Goal: Task Accomplishment & Management: Manage account settings

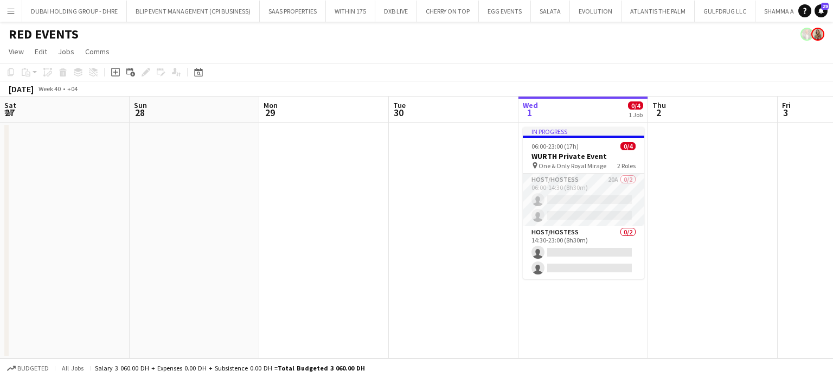
scroll to position [0, 332]
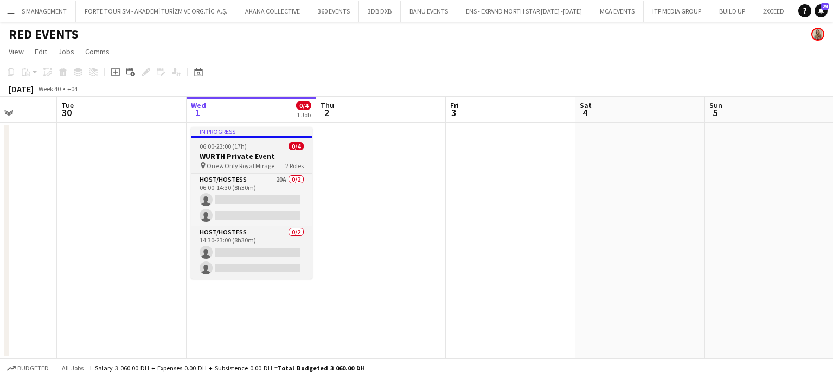
click at [256, 150] on div "06:00-23:00 (17h) 0/4" at bounding box center [252, 146] width 122 height 8
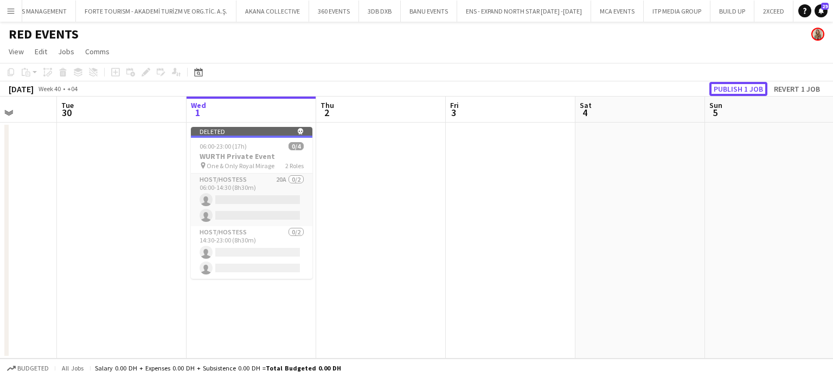
click at [744, 89] on button "Publish 1 job" at bounding box center [739, 89] width 58 height 14
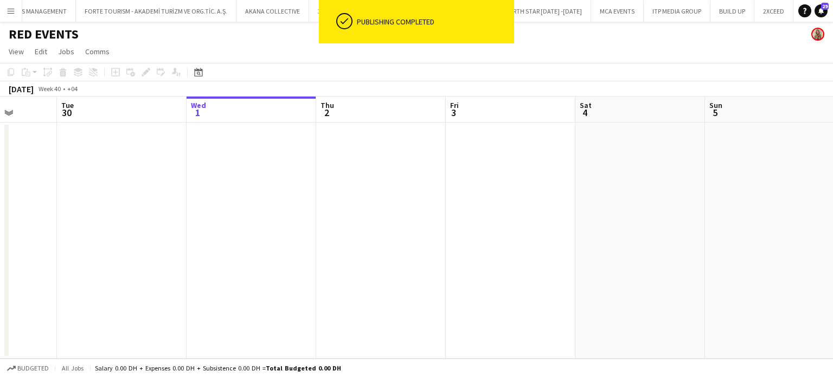
click at [12, 8] on app-icon "Menu" at bounding box center [11, 11] width 9 height 9
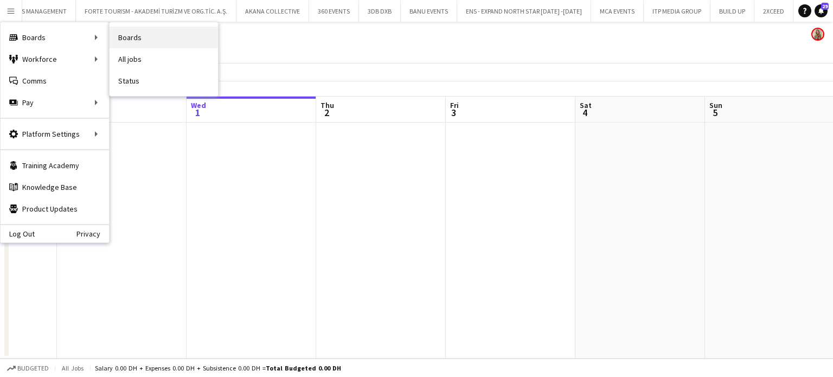
click at [119, 35] on link "Boards" at bounding box center [164, 38] width 109 height 22
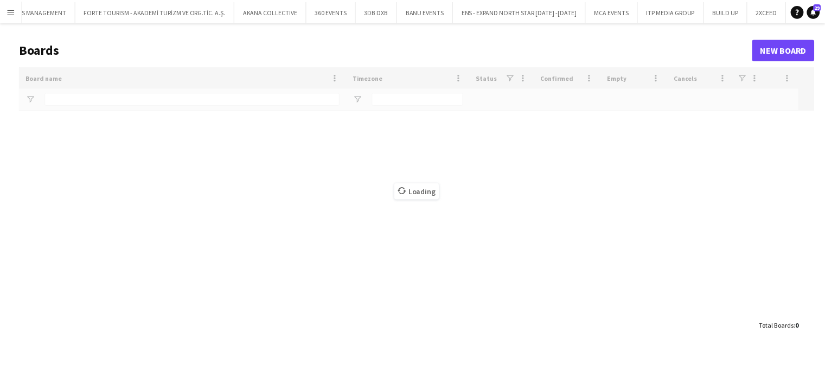
scroll to position [0, 4083]
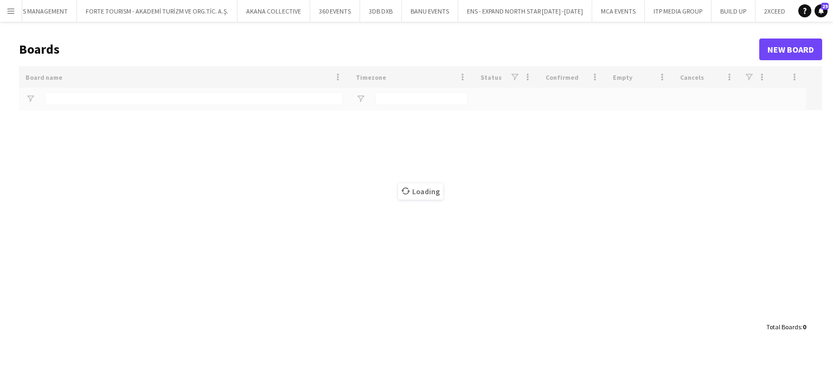
type input "***"
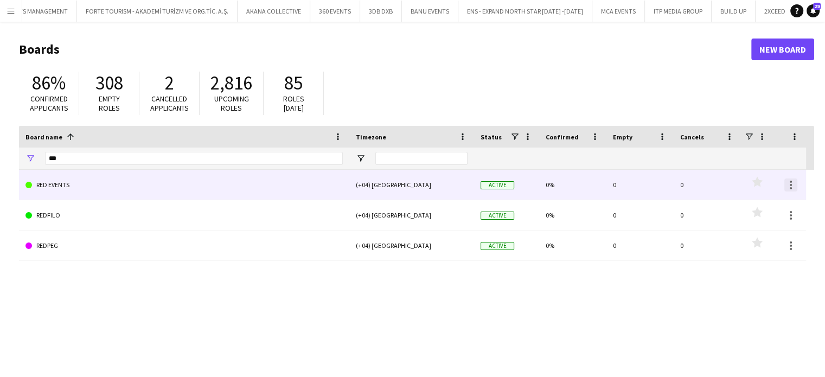
click at [792, 188] on div at bounding box center [791, 184] width 13 height 13
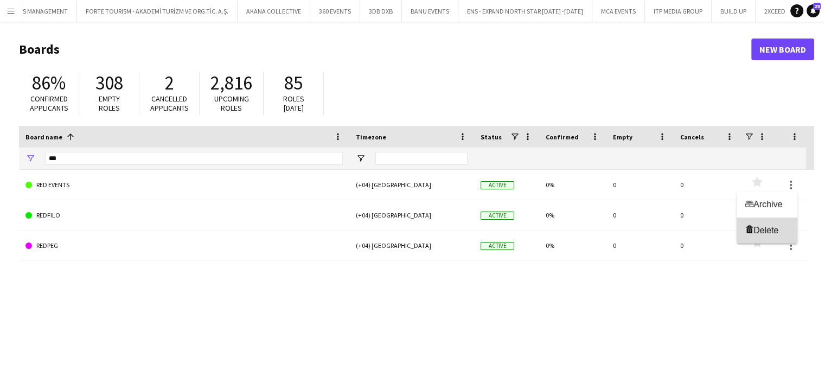
click at [777, 228] on span "Delete" at bounding box center [766, 230] width 25 height 9
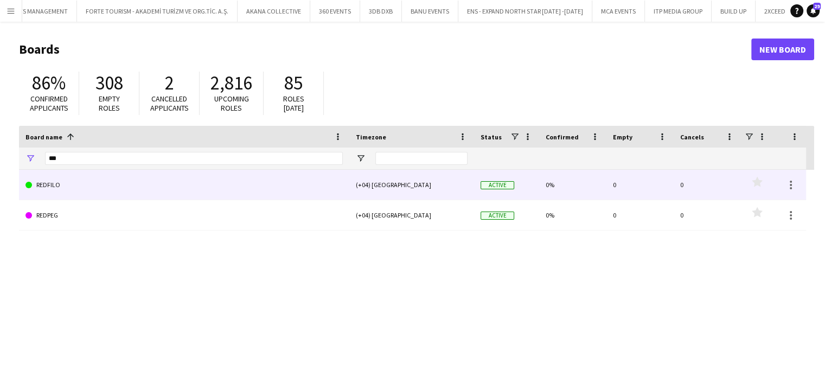
scroll to position [0, 4039]
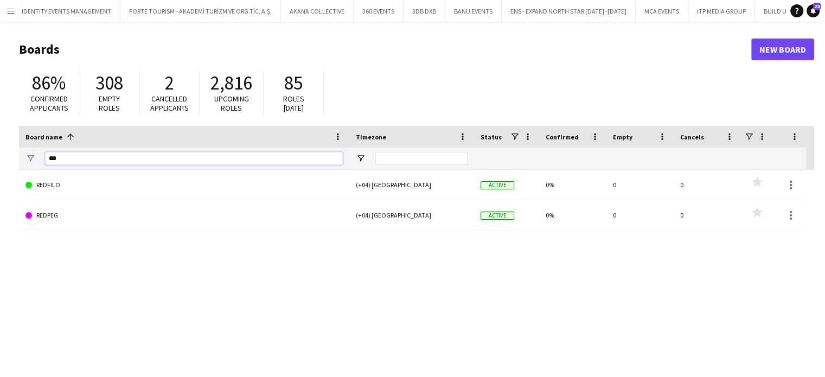
click at [149, 155] on input "***" at bounding box center [194, 158] width 298 height 13
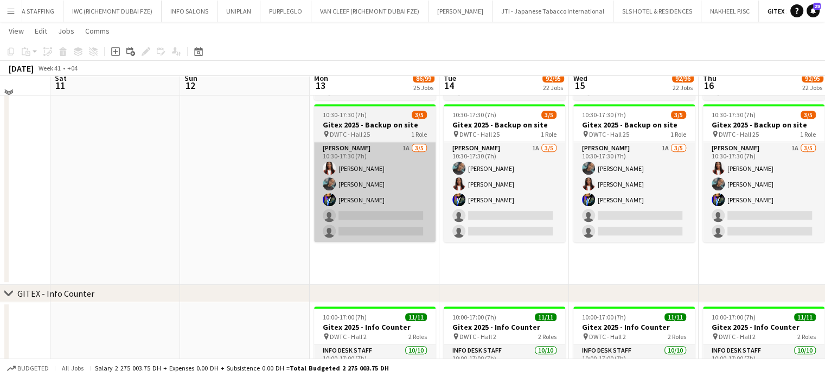
scroll to position [543, 0]
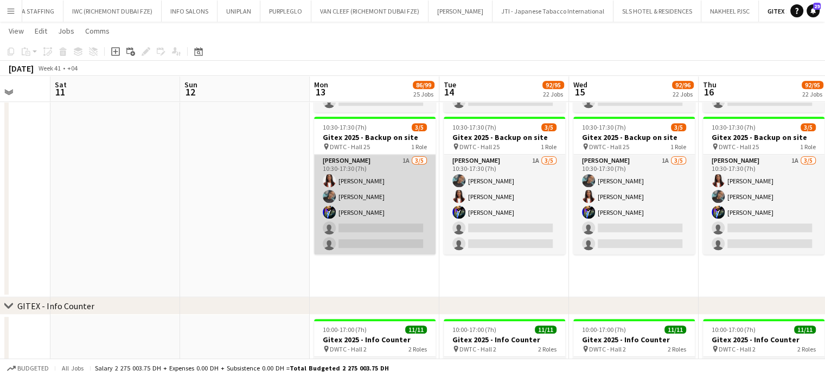
click at [392, 201] on app-card-role "Usher 1A 3/5 10:30-17:30 (7h) Vivien Ezeji Vanesa Nyabera Muhammad Fayaz single…" at bounding box center [375, 205] width 122 height 100
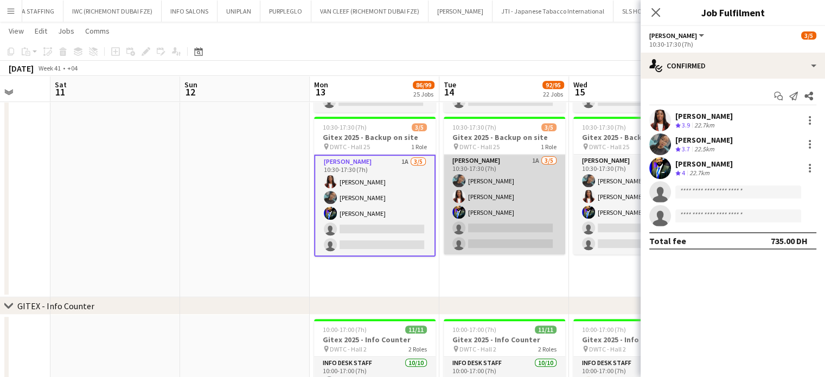
click at [534, 206] on app-card-role "Usher 1A 3/5 10:30-17:30 (7h) Vanesa Nyabera Vivien Ezeji Muhammad Fayaz single…" at bounding box center [505, 205] width 122 height 100
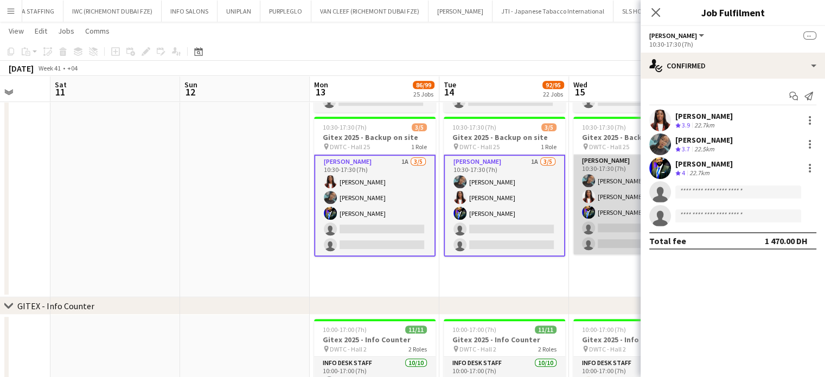
click at [605, 190] on app-card-role "Usher 1A 3/5 10:30-17:30 (7h) Vanesa Nyabera Vivien Ezeji Muhammad Fayaz single…" at bounding box center [634, 205] width 122 height 100
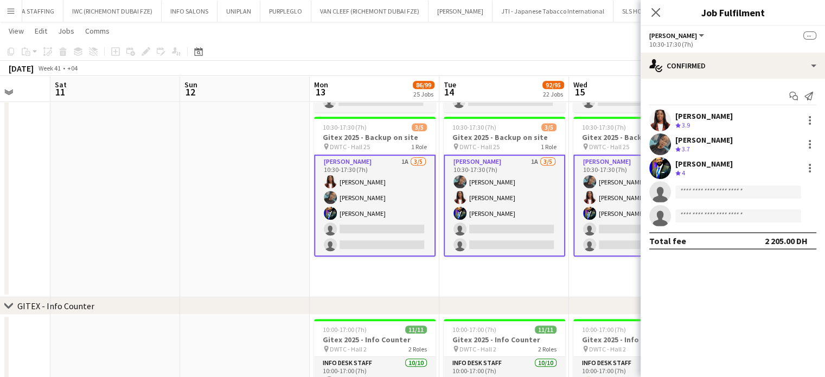
drag, startPoint x: 417, startPoint y: 200, endPoint x: 288, endPoint y: 199, distance: 128.6
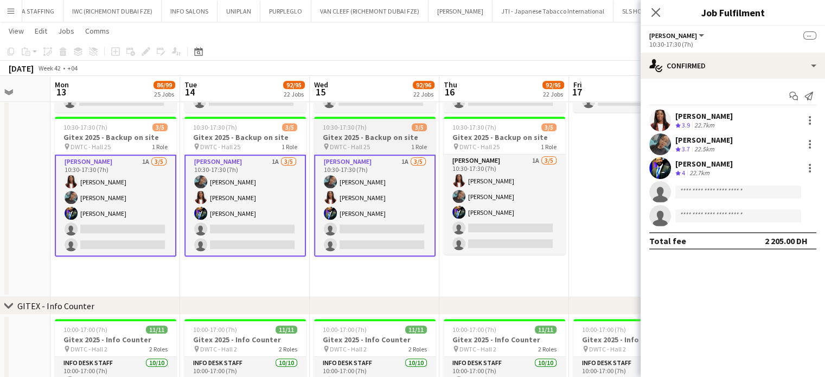
scroll to position [0, 395]
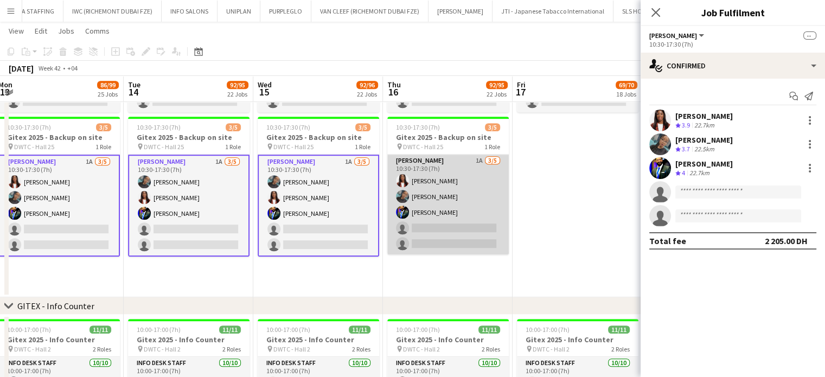
click at [450, 199] on app-card-role "Usher 1A 3/5 10:30-17:30 (7h) Vivien Ezeji Vanesa Nyabera Muhammad Fayaz single…" at bounding box center [448, 205] width 122 height 100
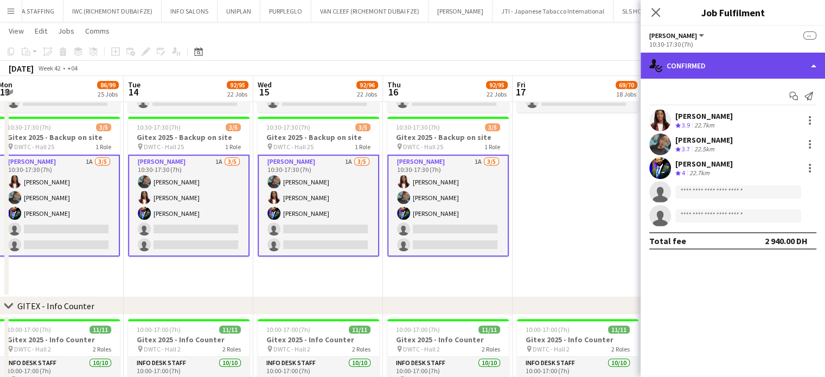
click at [815, 60] on div "single-neutral-actions-check-2 Confirmed" at bounding box center [733, 66] width 184 height 26
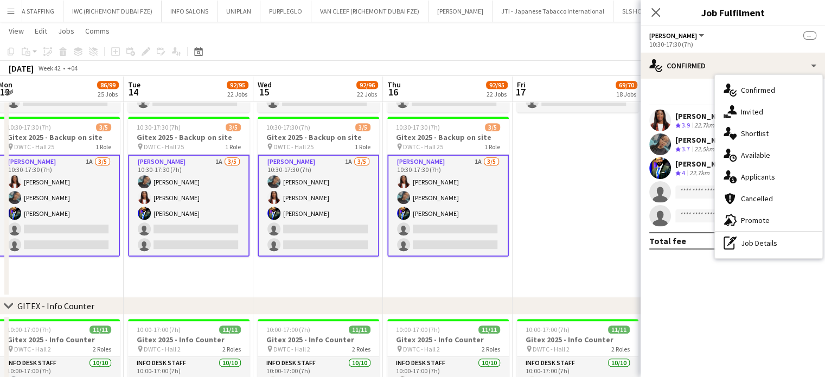
click at [773, 246] on div "pen-write Job Details" at bounding box center [768, 243] width 107 height 22
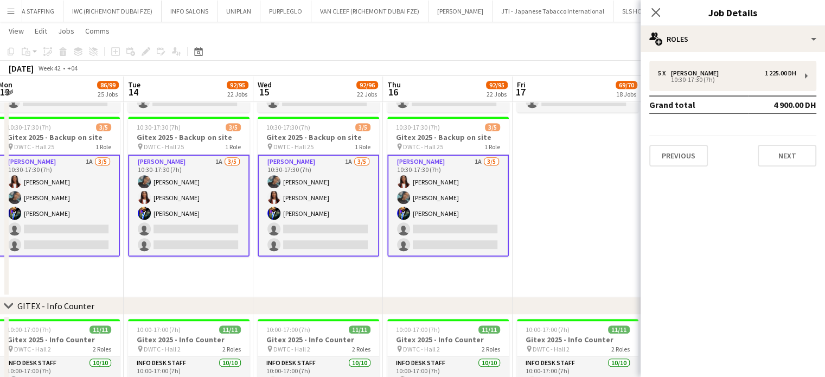
click at [735, 59] on div "5 x Usher 1 225.00 DH 10:30-17:30 (7h) Grand total 4 900.00 DH Previous Next" at bounding box center [733, 113] width 184 height 123
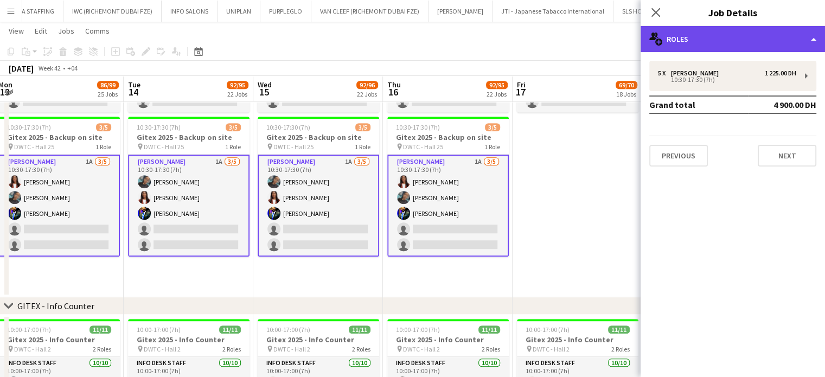
click at [809, 34] on div "multiple-users-add Roles" at bounding box center [733, 39] width 184 height 26
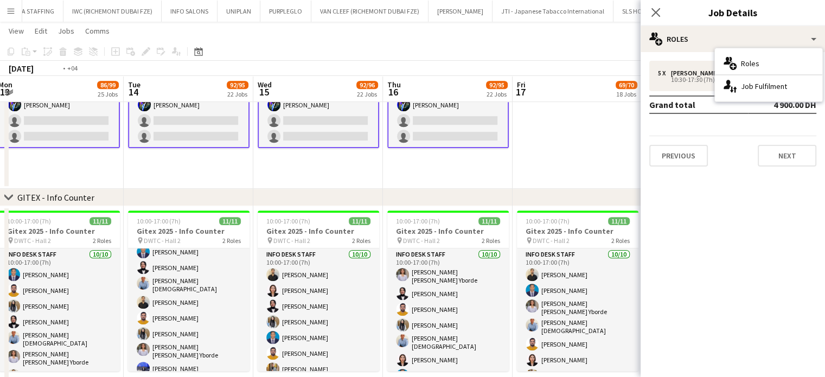
scroll to position [0, 247]
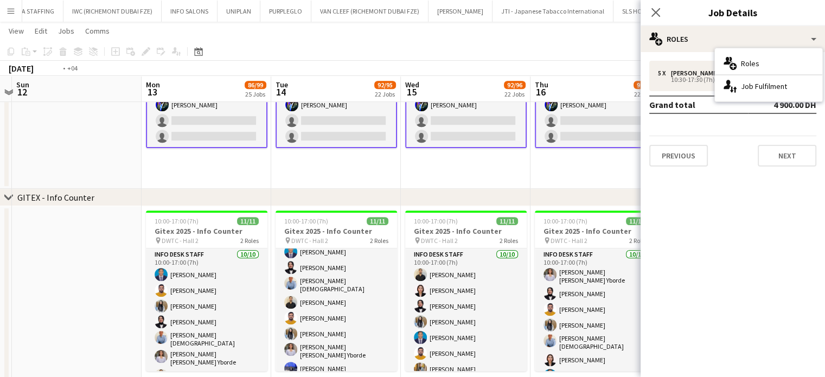
drag, startPoint x: 213, startPoint y: 287, endPoint x: 321, endPoint y: 288, distance: 108.5
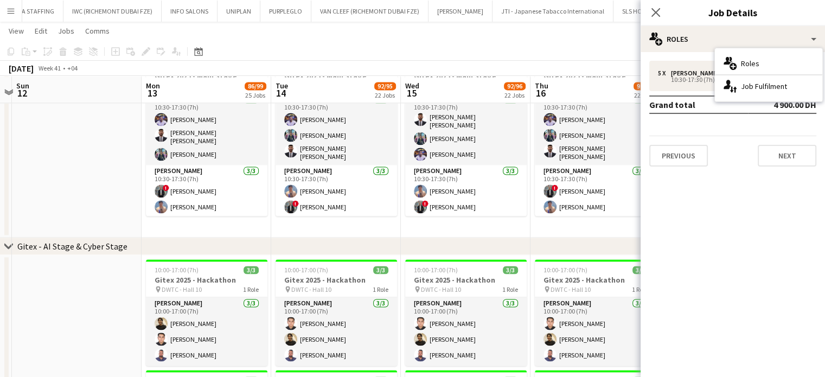
scroll to position [1682, 0]
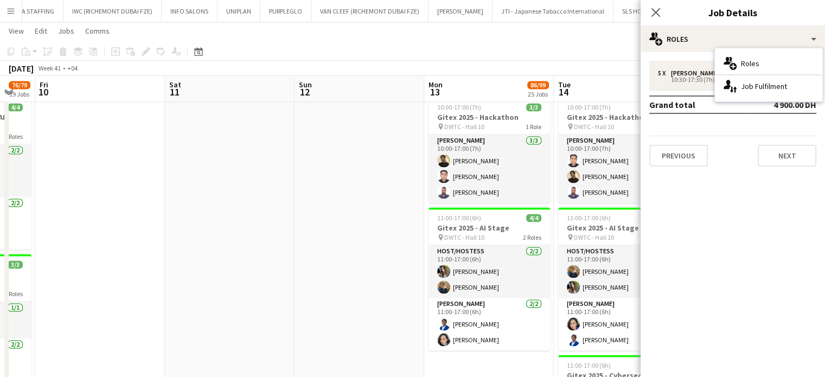
drag, startPoint x: 73, startPoint y: 253, endPoint x: 354, endPoint y: 256, distance: 281.0
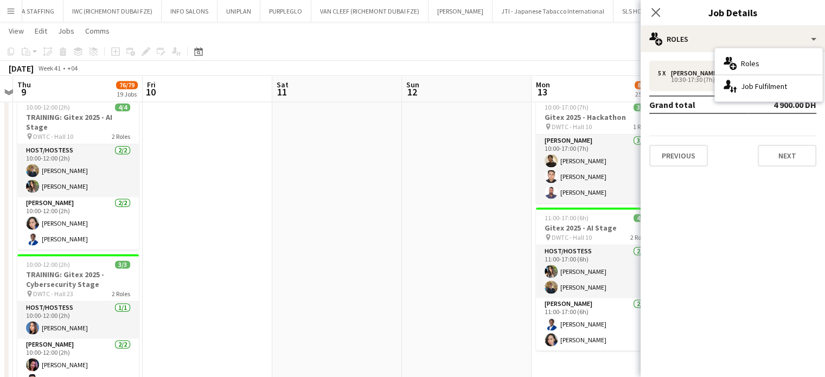
scroll to position [0, 333]
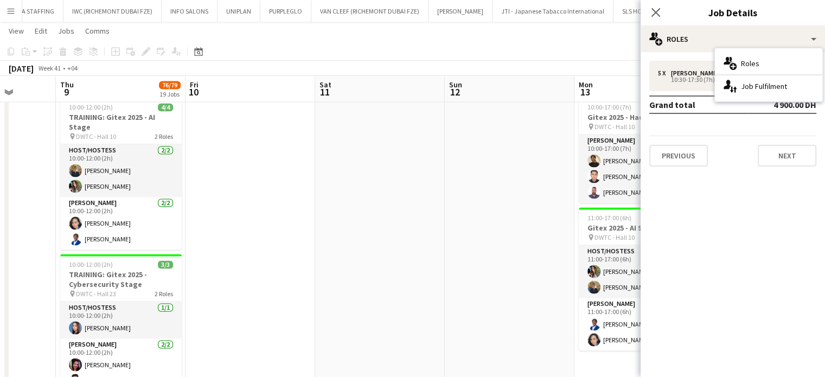
drag, startPoint x: 254, startPoint y: 253, endPoint x: 405, endPoint y: 257, distance: 150.3
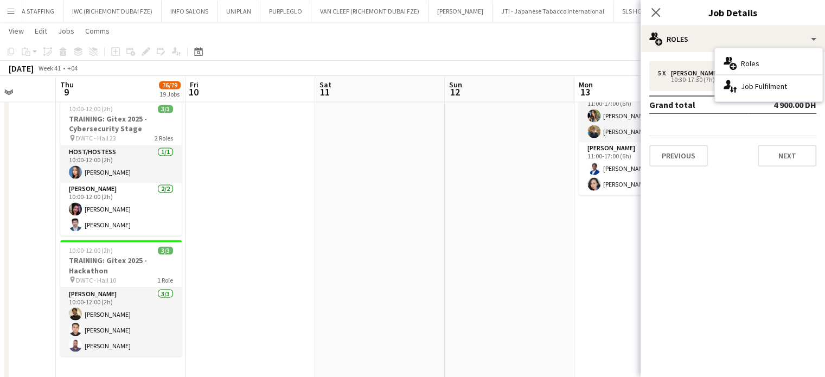
scroll to position [1899, 0]
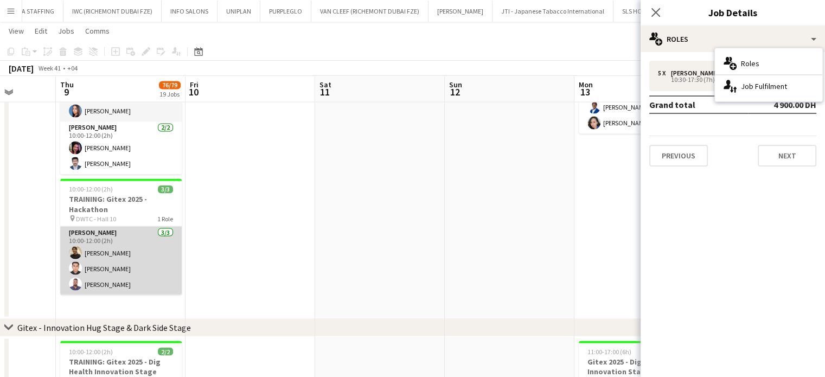
click at [99, 251] on app-card-role "Usher 3/3 10:00-12:00 (2h) Susan Taremwa Taha Alfuad Mohamed Selim" at bounding box center [121, 260] width 122 height 68
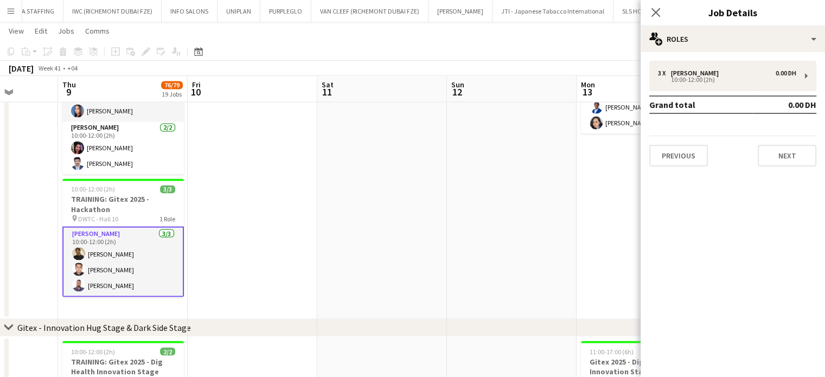
drag, startPoint x: 311, startPoint y: 245, endPoint x: 150, endPoint y: 245, distance: 161.1
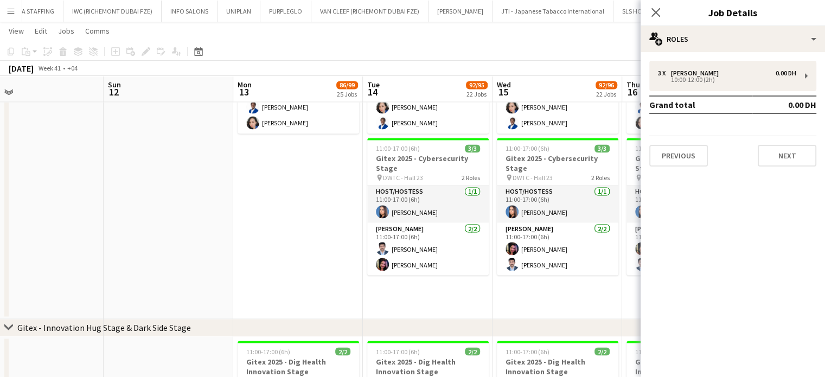
scroll to position [0, 455]
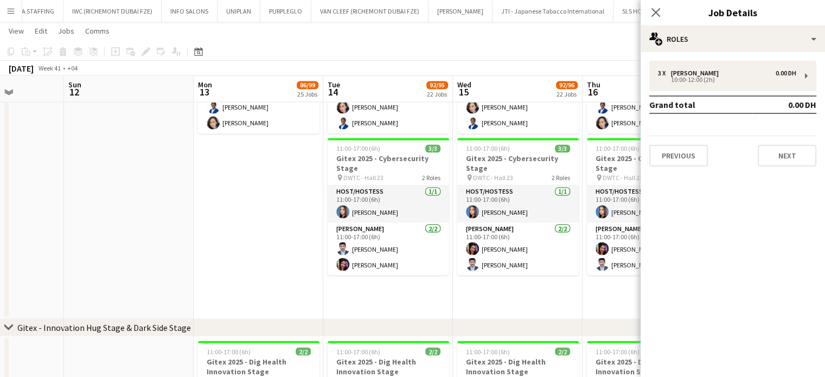
drag, startPoint x: 311, startPoint y: 245, endPoint x: 228, endPoint y: 248, distance: 83.1
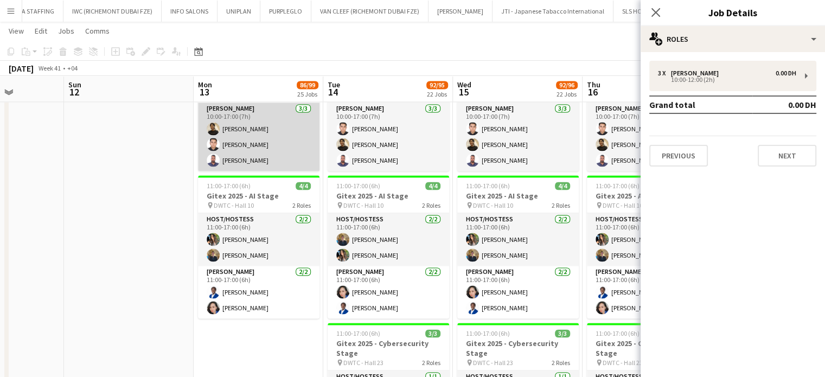
click at [288, 148] on app-card-role "Usher 3/3 10:00-17:00 (7h) Susan Taremwa Taha Alfuad Mohamed Selim" at bounding box center [259, 137] width 122 height 68
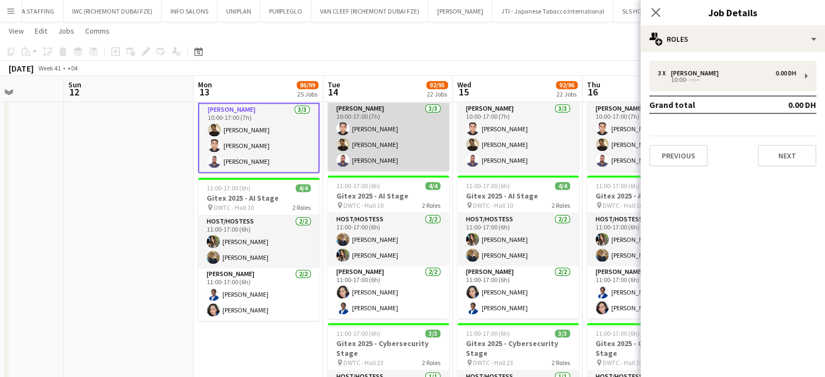
click at [376, 136] on app-card-role "Usher 3/3 10:00-17:00 (7h) Taha Alfuad Susan Taremwa Mohamed Selim" at bounding box center [389, 137] width 122 height 68
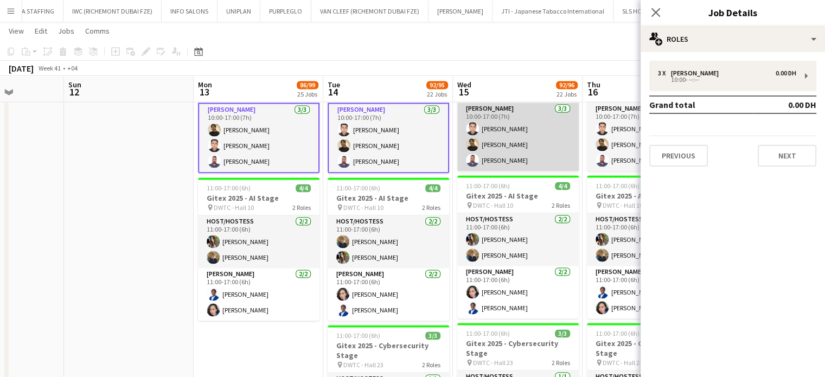
click at [566, 133] on app-card-role "Usher 3/3 10:00-17:00 (7h) Taha Alfuad Susan Taremwa Mohamed Selim" at bounding box center [518, 137] width 122 height 68
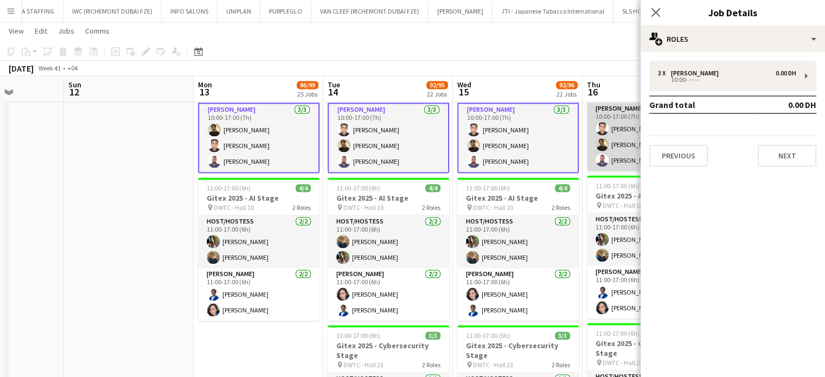
click at [606, 125] on app-user-avatar at bounding box center [602, 128] width 13 height 13
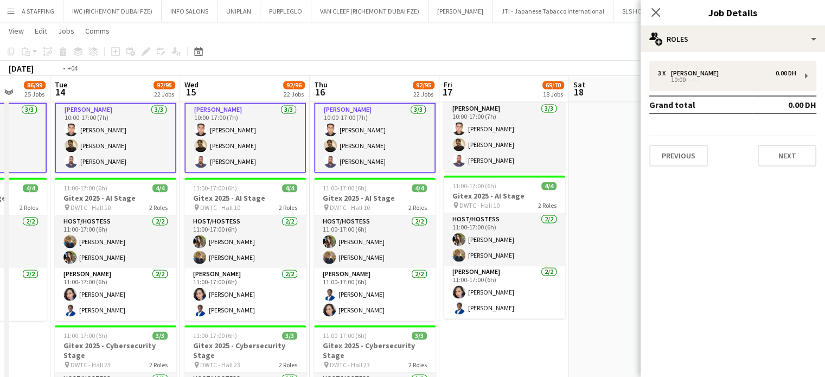
scroll to position [0, 490]
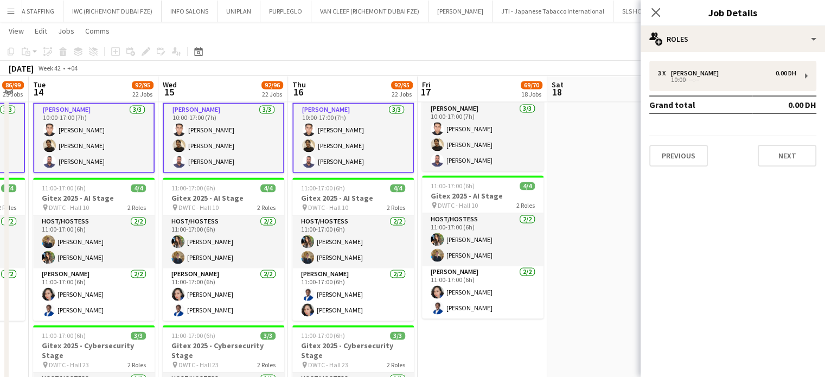
drag, startPoint x: 610, startPoint y: 136, endPoint x: 316, endPoint y: 134, distance: 294.6
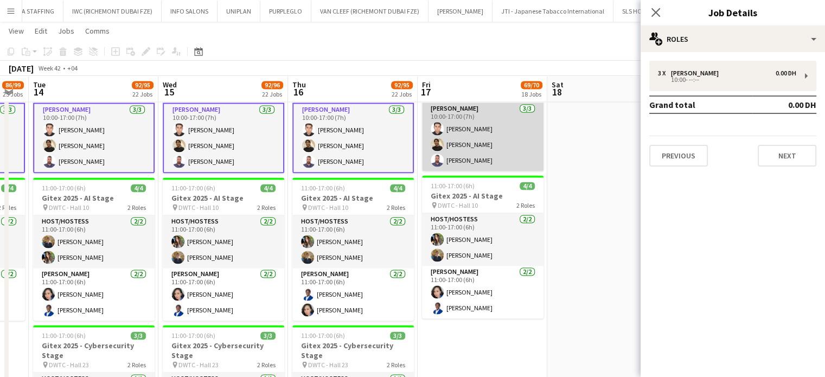
click at [494, 141] on app-card-role "Usher 3/3 10:00-17:00 (7h) Taha Alfuad Susan Taremwa Mohamed Selim" at bounding box center [483, 137] width 122 height 68
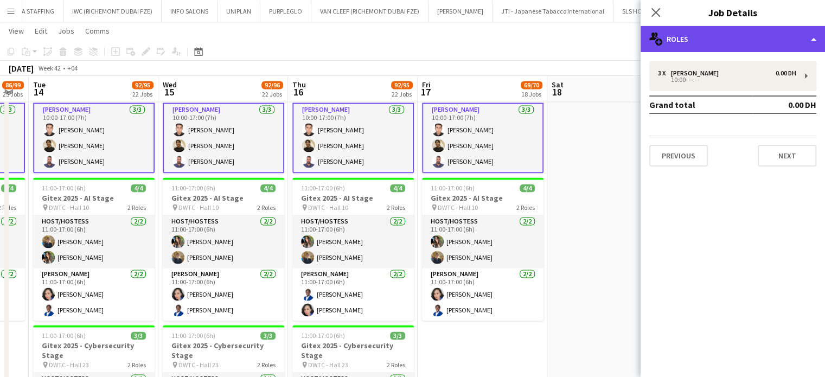
click at [802, 35] on div "multiple-users-add Roles" at bounding box center [733, 39] width 184 height 26
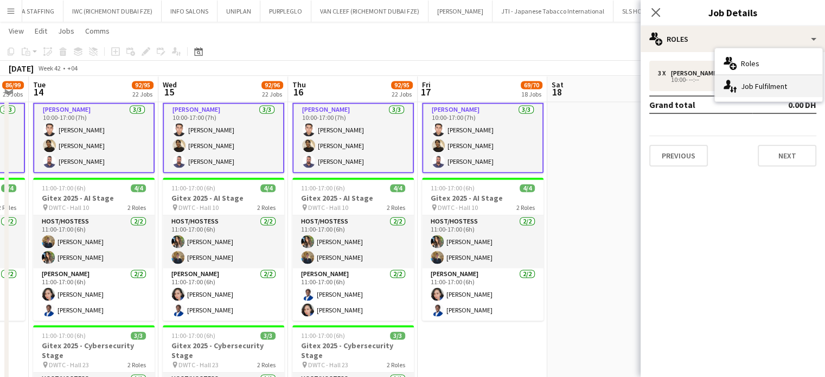
click at [771, 83] on div "single-neutral-actions-up-down Job Fulfilment" at bounding box center [768, 86] width 107 height 22
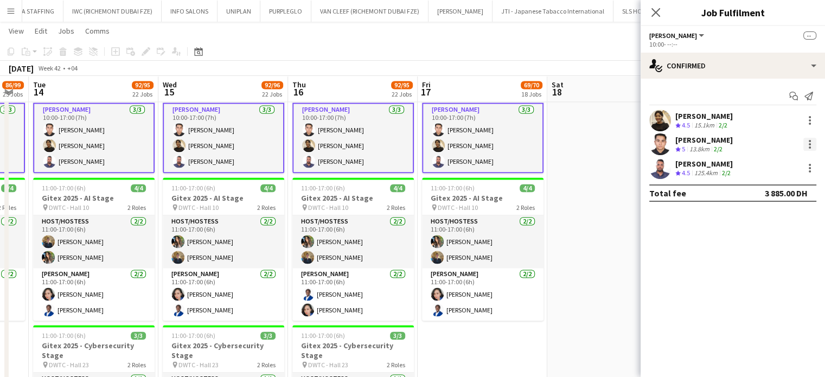
click at [812, 143] on div at bounding box center [810, 144] width 13 height 13
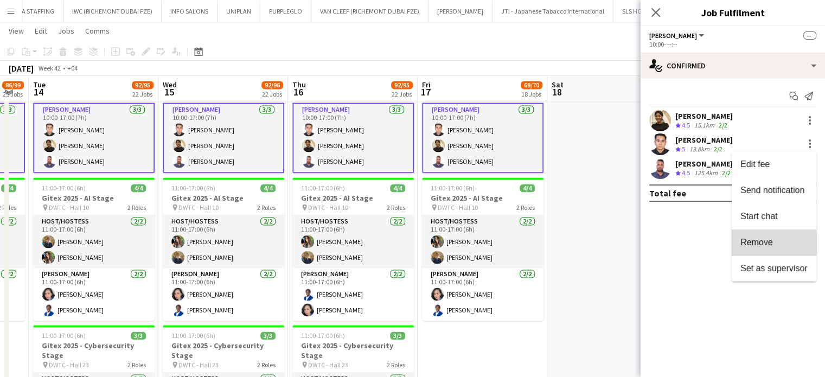
click at [768, 244] on span "Remove" at bounding box center [757, 242] width 33 height 9
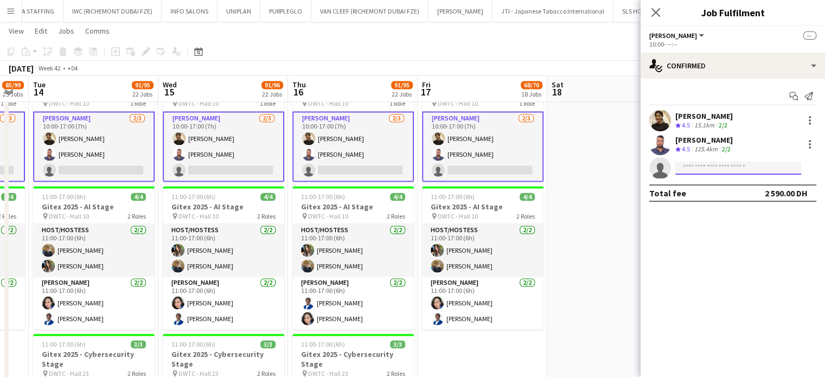
click at [742, 170] on input at bounding box center [738, 168] width 126 height 13
type input "****"
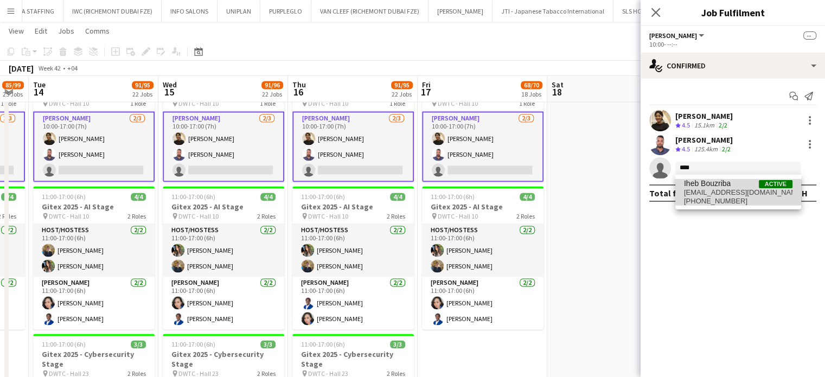
click at [713, 191] on span "ihebbouzriba@gmail.com" at bounding box center [738, 192] width 109 height 9
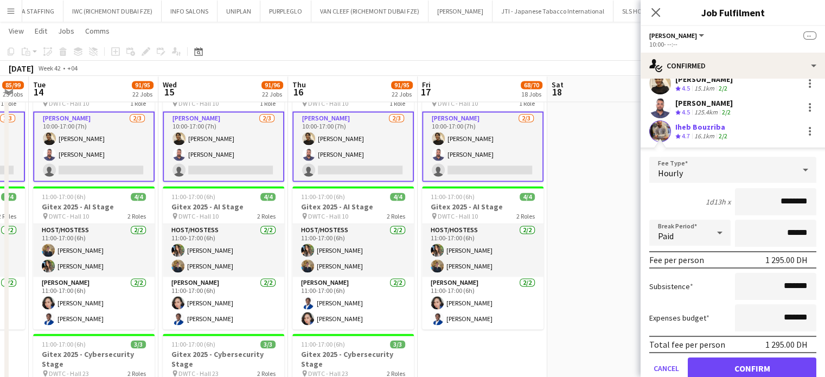
scroll to position [54, 0]
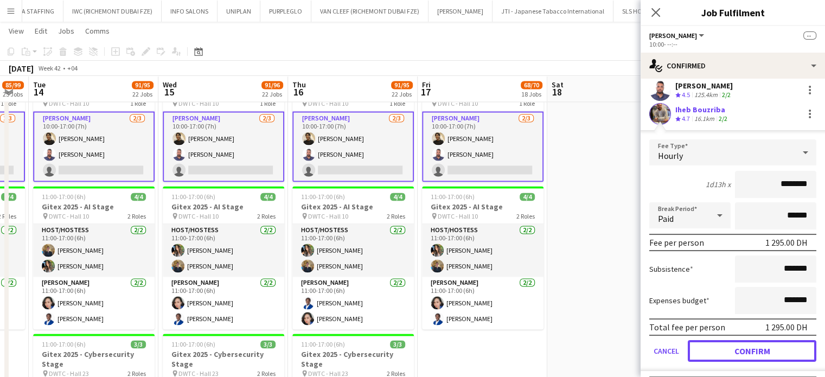
click at [736, 349] on button "Confirm" at bounding box center [752, 351] width 129 height 22
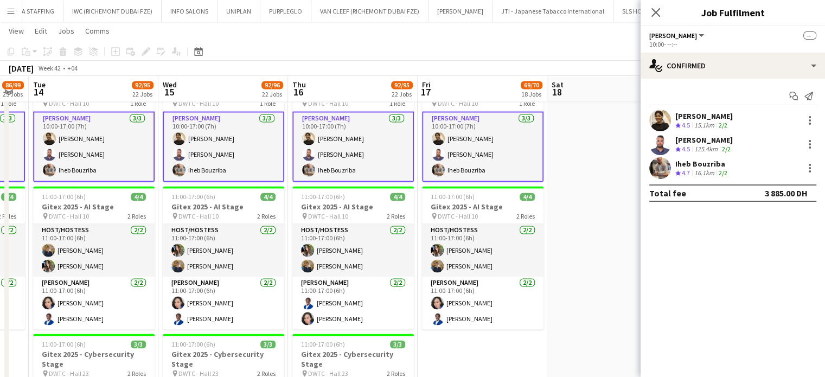
scroll to position [0, 0]
click at [597, 190] on app-date-cell at bounding box center [612, 286] width 130 height 452
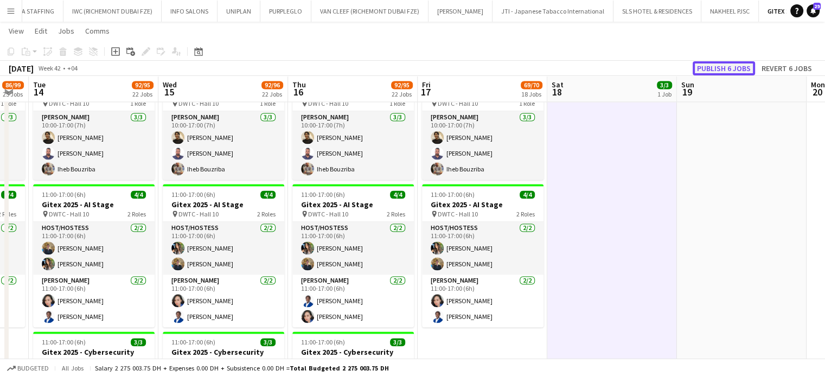
click at [708, 68] on button "Publish 6 jobs" at bounding box center [724, 68] width 62 height 14
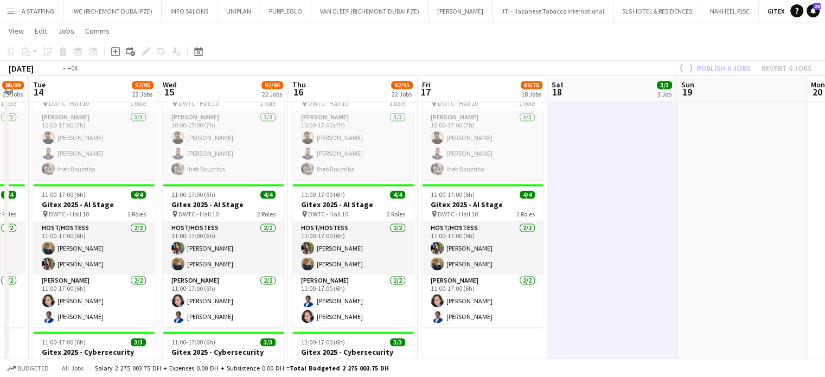
drag, startPoint x: 190, startPoint y: 234, endPoint x: 443, endPoint y: 279, distance: 256.3
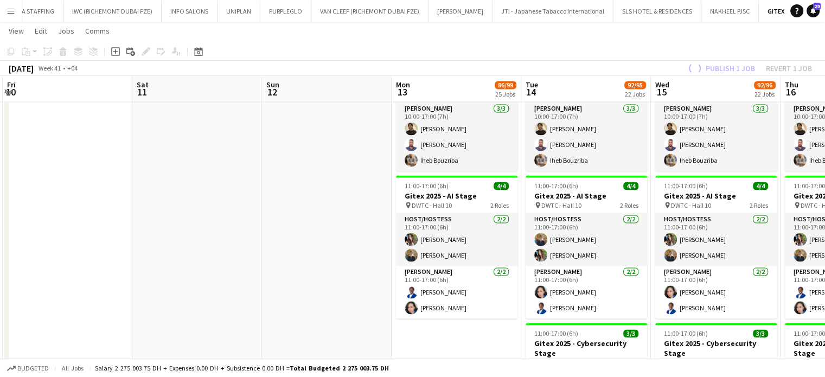
drag, startPoint x: 326, startPoint y: 264, endPoint x: 347, endPoint y: 267, distance: 21.3
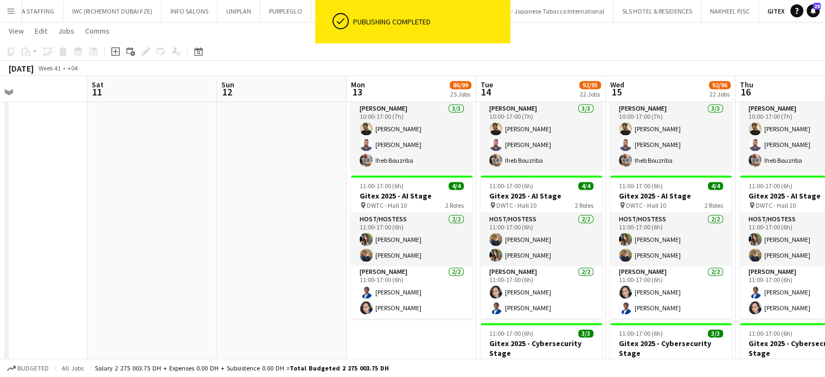
drag, startPoint x: 308, startPoint y: 250, endPoint x: 407, endPoint y: 266, distance: 100.1
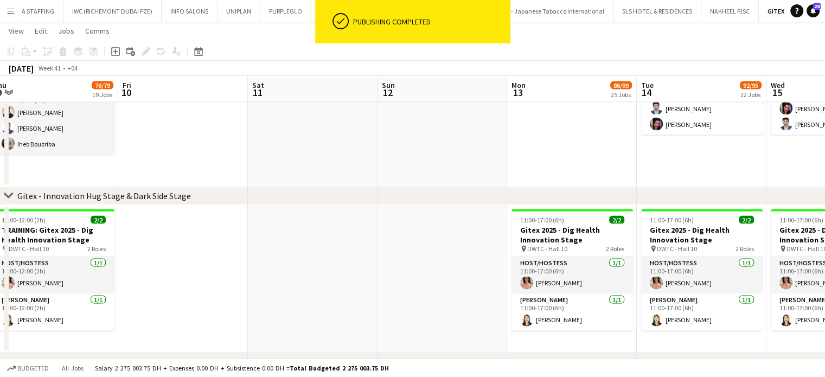
scroll to position [0, 230]
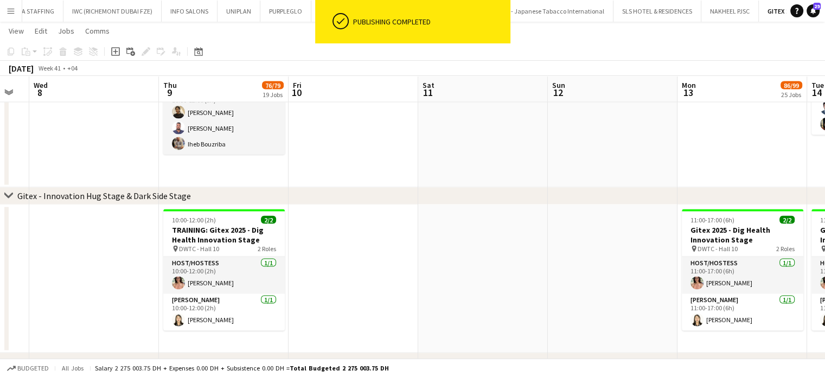
drag, startPoint x: 257, startPoint y: 267, endPoint x: 428, endPoint y: 286, distance: 171.5
click at [428, 286] on app-calendar-viewport "Mon 6 Tue 7 Wed 8 Thu 9 76/79 19 Jobs Fri 10 Sat 11 Sun 12 Mon 13 86/99 25 Jobs…" at bounding box center [412, 373] width 825 height 4741
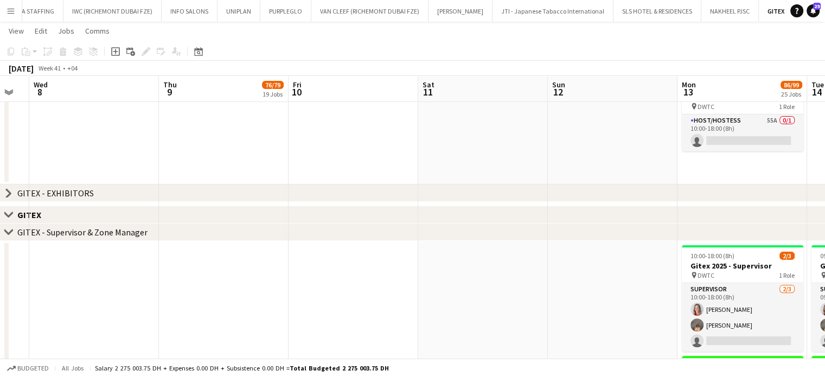
scroll to position [520, 0]
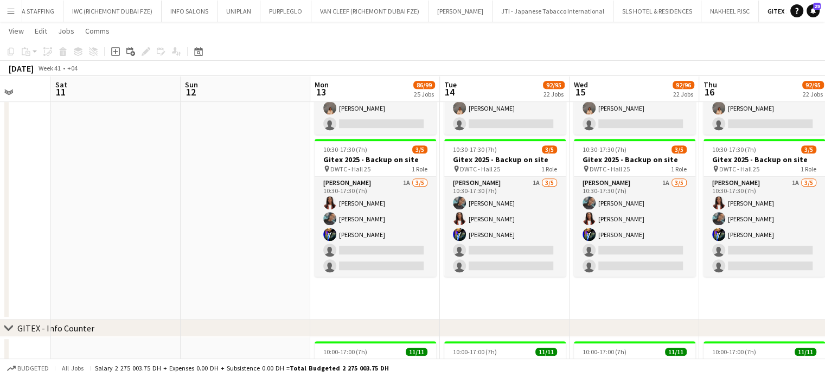
drag, startPoint x: 313, startPoint y: 162, endPoint x: 102, endPoint y: 158, distance: 210.5
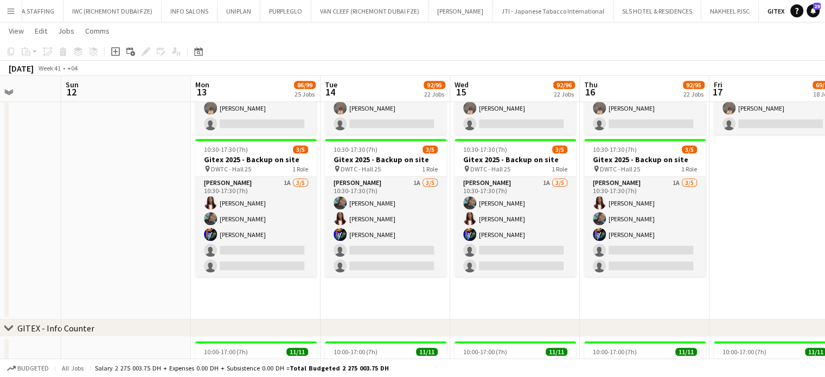
drag, startPoint x: 239, startPoint y: 219, endPoint x: 154, endPoint y: 217, distance: 85.2
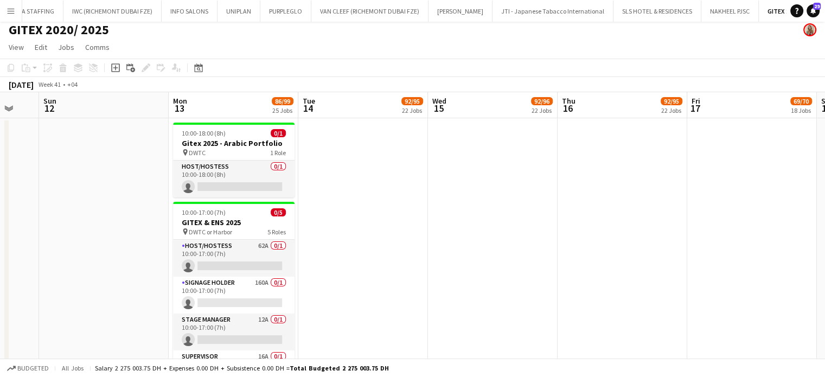
scroll to position [0, 0]
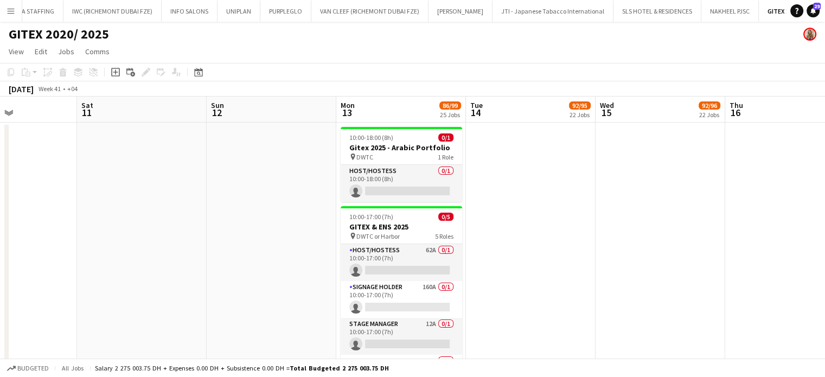
drag, startPoint x: 487, startPoint y: 241, endPoint x: 519, endPoint y: 249, distance: 33.0
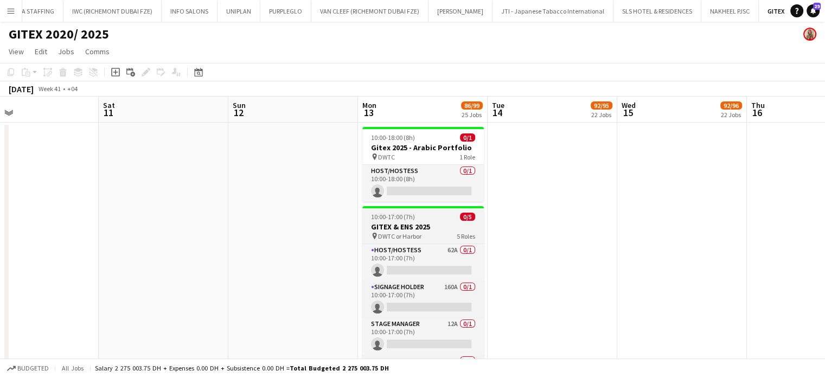
click at [409, 239] on span "DWTC or Harbor" at bounding box center [399, 236] width 43 height 8
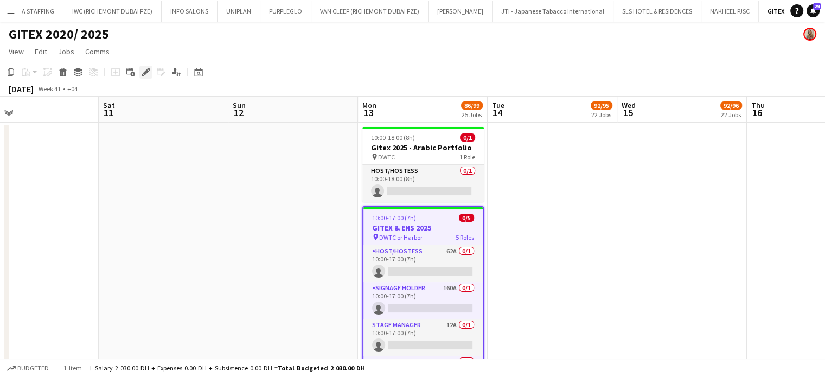
click at [143, 73] on icon "Edit" at bounding box center [146, 72] width 9 height 9
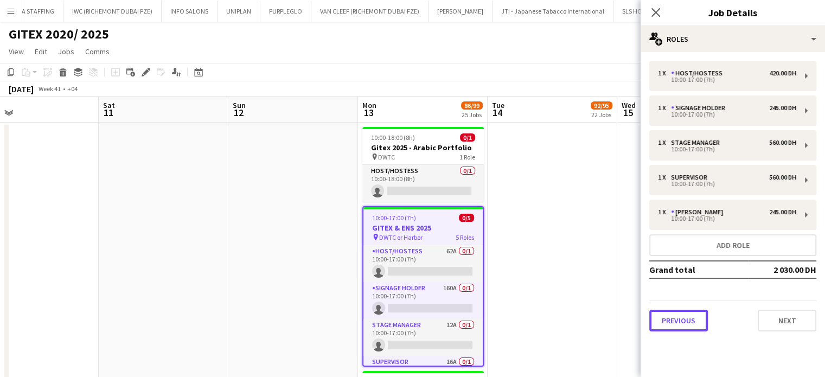
click at [669, 327] on button "Previous" at bounding box center [678, 321] width 59 height 22
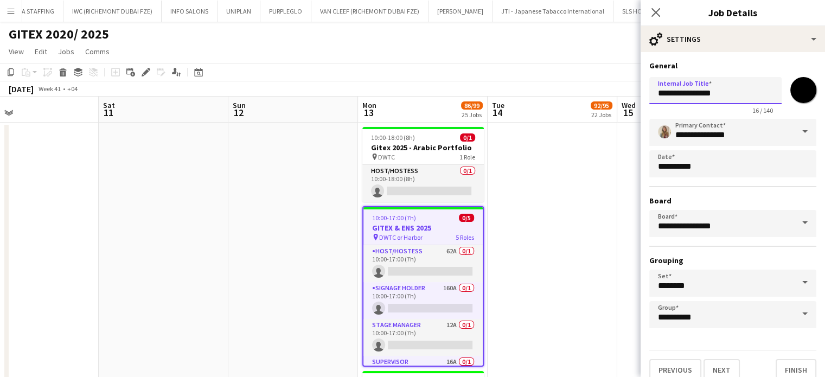
drag, startPoint x: 704, startPoint y: 91, endPoint x: 679, endPoint y: 93, distance: 25.1
click at [679, 93] on input "**********" at bounding box center [715, 90] width 132 height 27
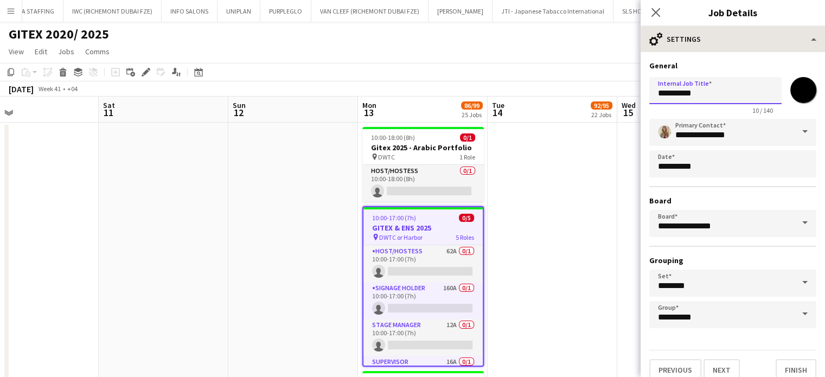
type input "**********"
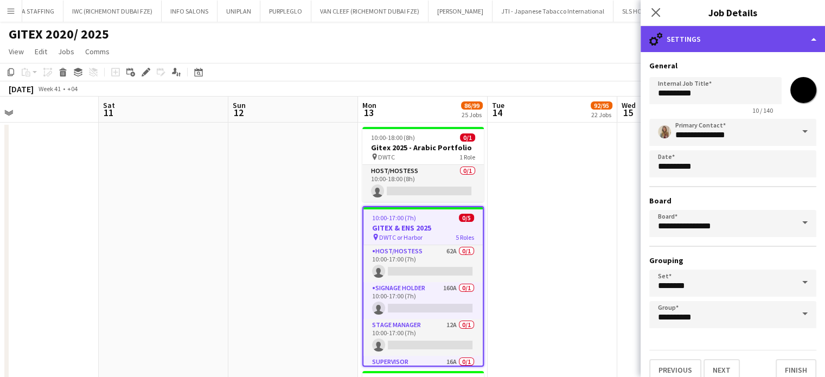
click at [807, 39] on div "cog-double-3 Settings" at bounding box center [733, 39] width 184 height 26
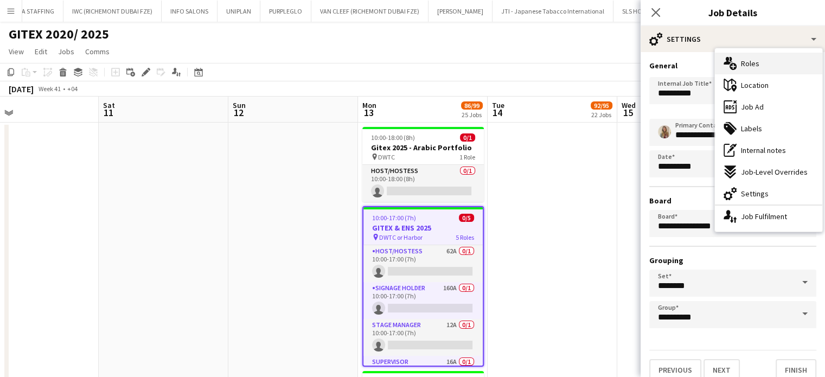
click at [755, 59] on span "Roles" at bounding box center [750, 64] width 18 height 10
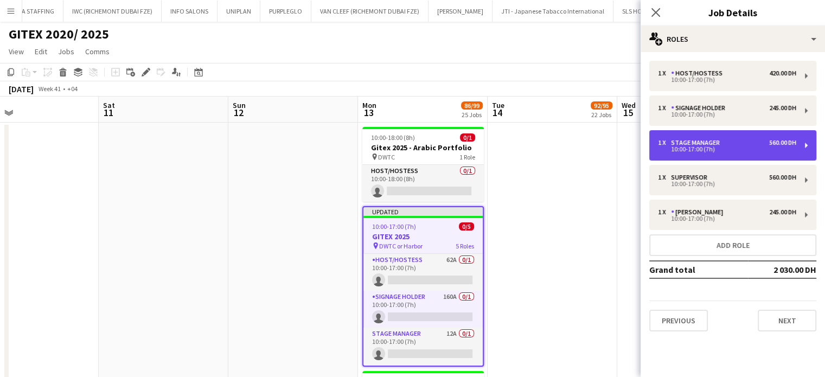
click at [701, 151] on div "10:00-17:00 (7h)" at bounding box center [727, 148] width 138 height 5
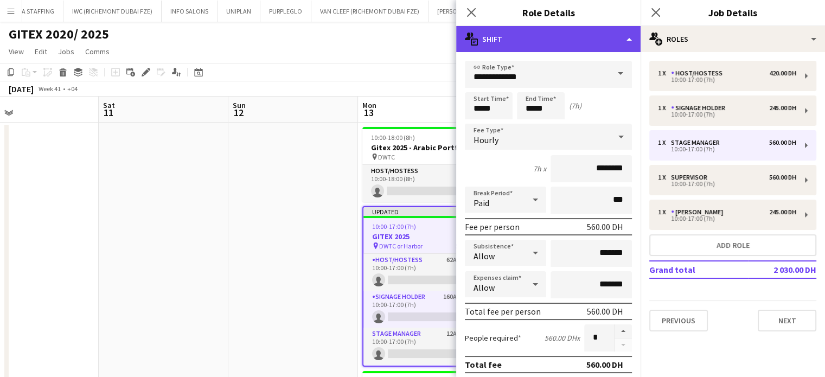
click at [617, 37] on div "multiple-actions-text Shift" at bounding box center [548, 39] width 184 height 26
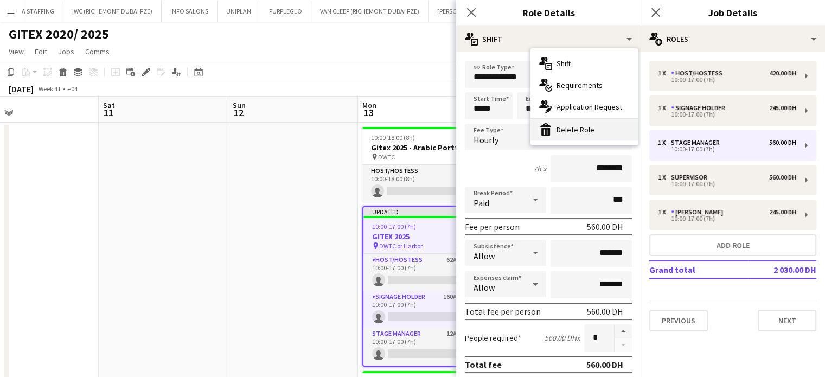
click at [572, 131] on div "bin-2 Delete Role" at bounding box center [584, 130] width 107 height 22
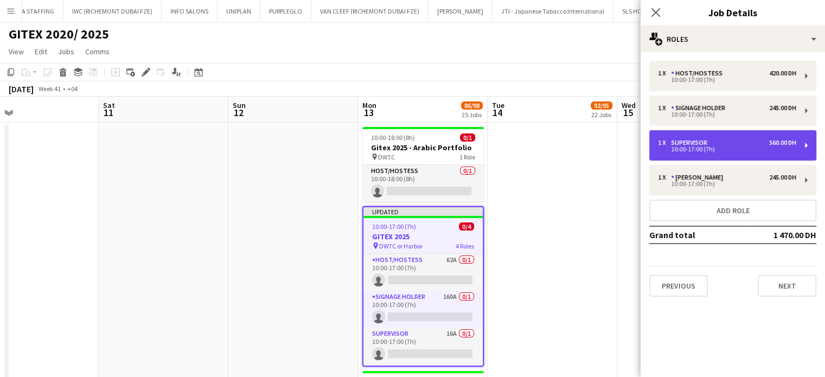
click at [694, 141] on div "Supervisor" at bounding box center [691, 143] width 41 height 8
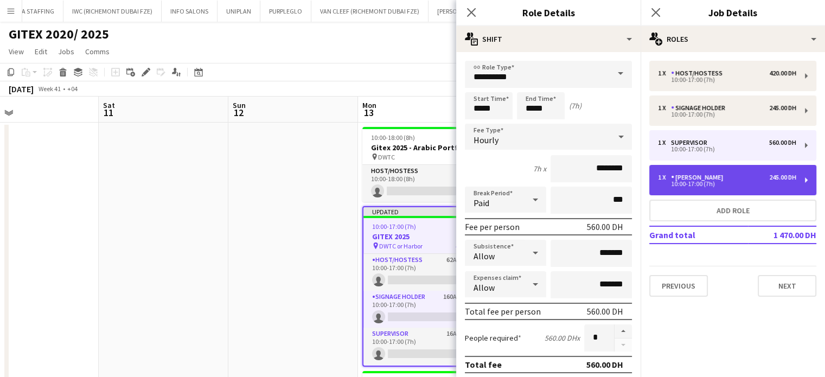
click at [700, 177] on div "1 x Usher 245.00 DH" at bounding box center [727, 178] width 138 height 8
type input "*****"
type input "********"
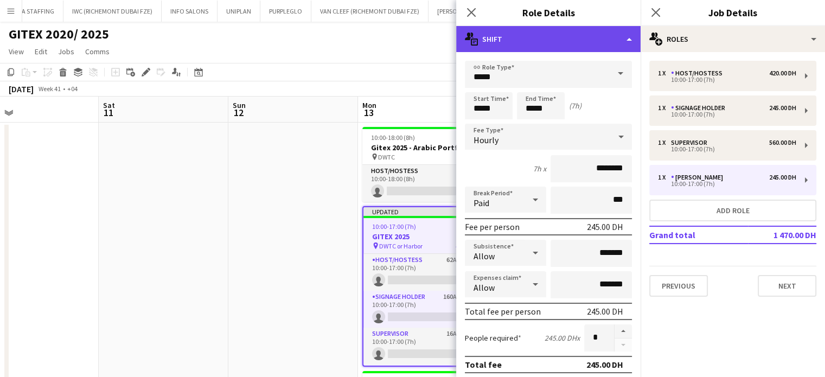
click at [579, 36] on div "multiple-actions-text Shift" at bounding box center [548, 39] width 184 height 26
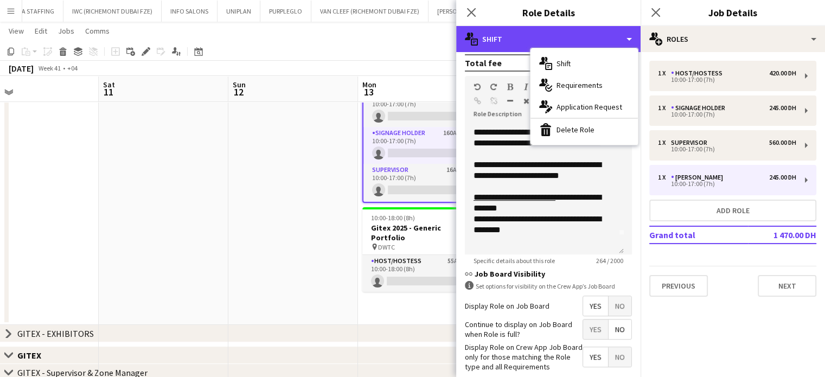
scroll to position [355, 0]
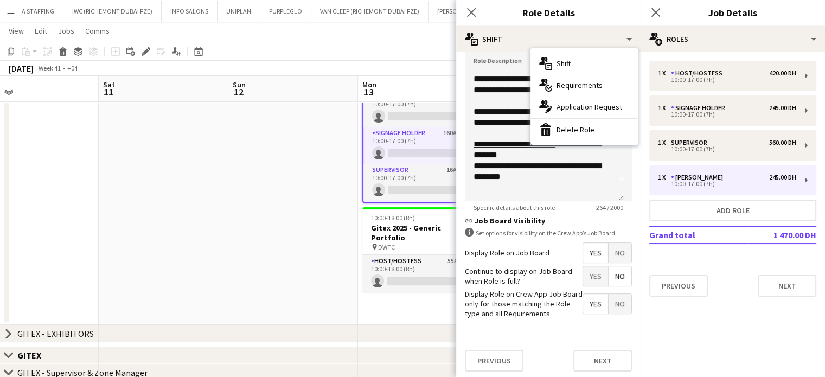
click at [616, 243] on span "No" at bounding box center [620, 253] width 23 height 20
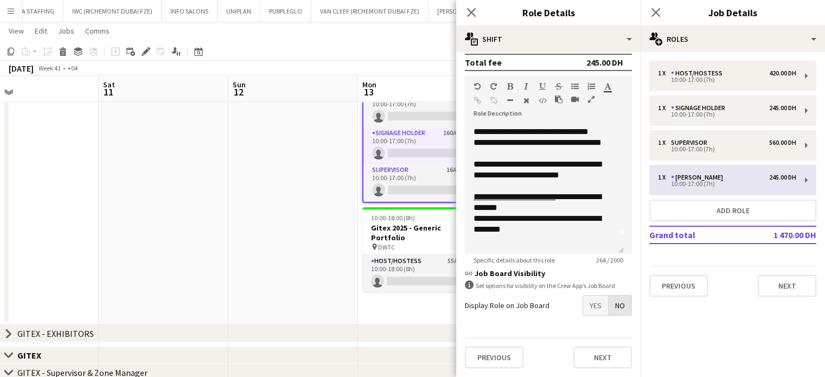
scroll to position [299, 0]
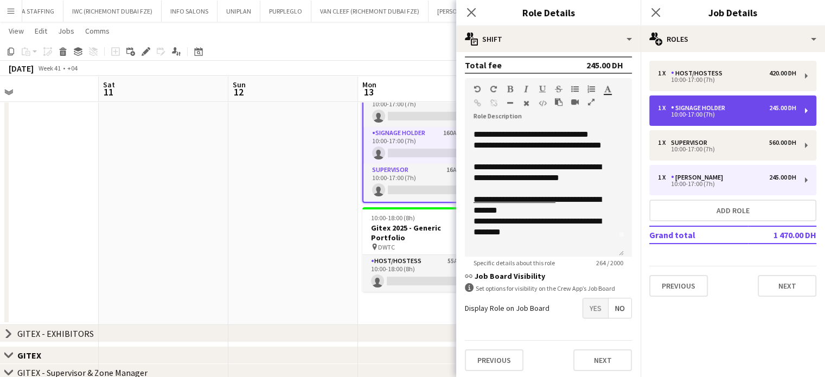
click at [686, 110] on div "Signage Holder" at bounding box center [700, 108] width 59 height 8
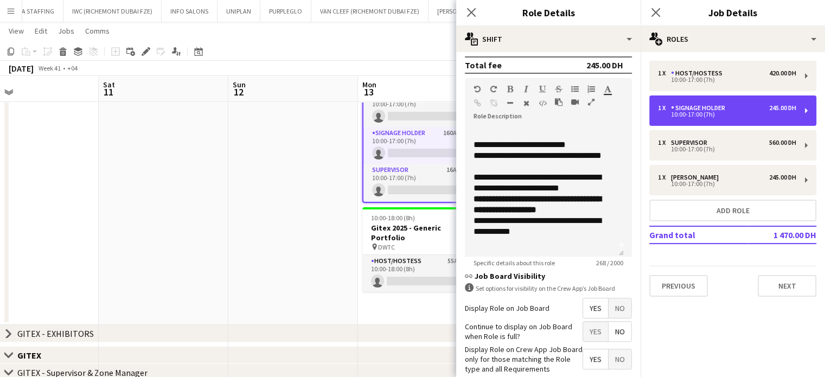
scroll to position [9, 0]
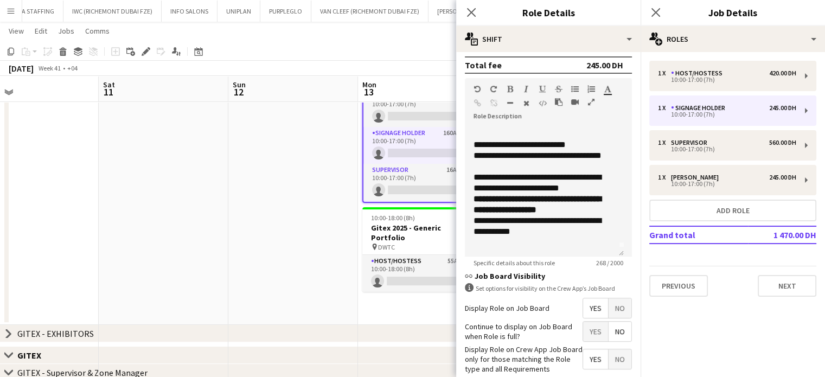
click at [609, 301] on span "No" at bounding box center [620, 308] width 23 height 20
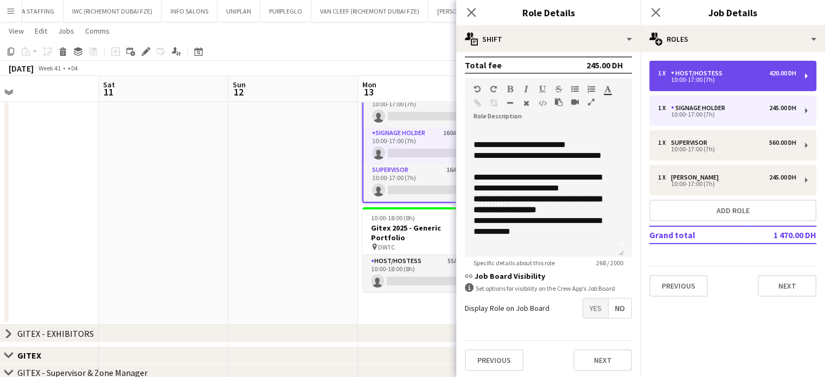
click at [679, 77] on div "10:00-17:00 (7h)" at bounding box center [727, 79] width 138 height 5
type input "**********"
type input "********"
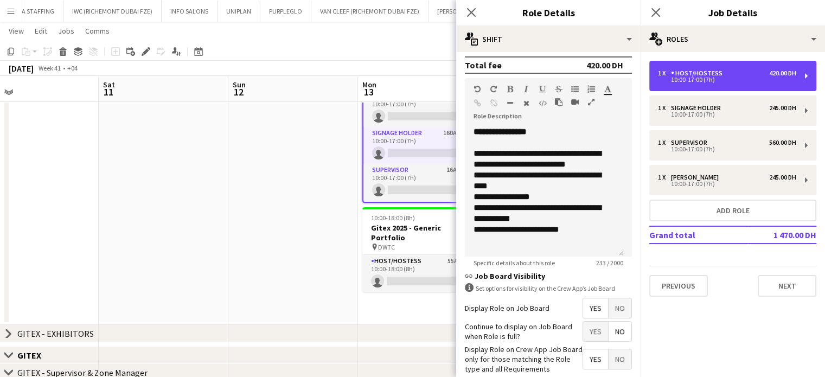
scroll to position [0, 0]
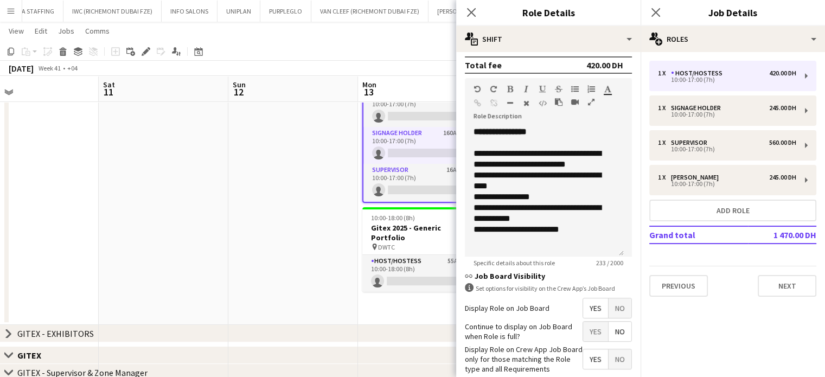
click at [609, 310] on span "No" at bounding box center [620, 308] width 23 height 20
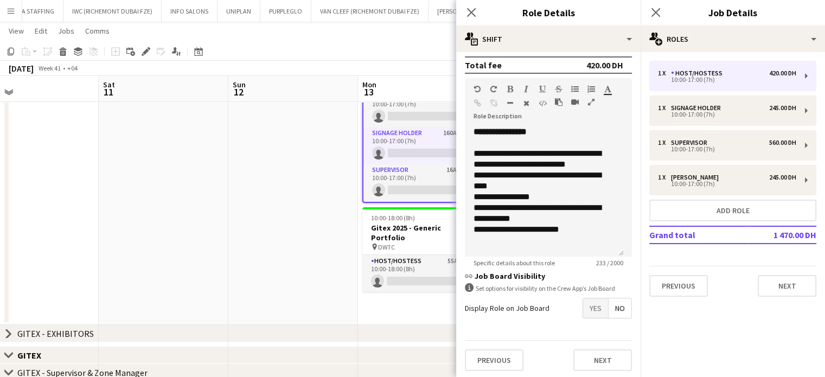
click at [246, 199] on app-date-cell at bounding box center [293, 142] width 130 height 366
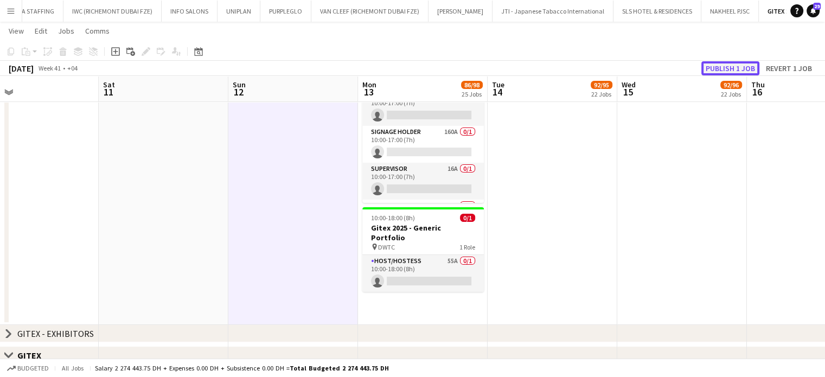
drag, startPoint x: 731, startPoint y: 71, endPoint x: 742, endPoint y: 81, distance: 14.6
click at [731, 71] on button "Publish 1 job" at bounding box center [731, 68] width 58 height 14
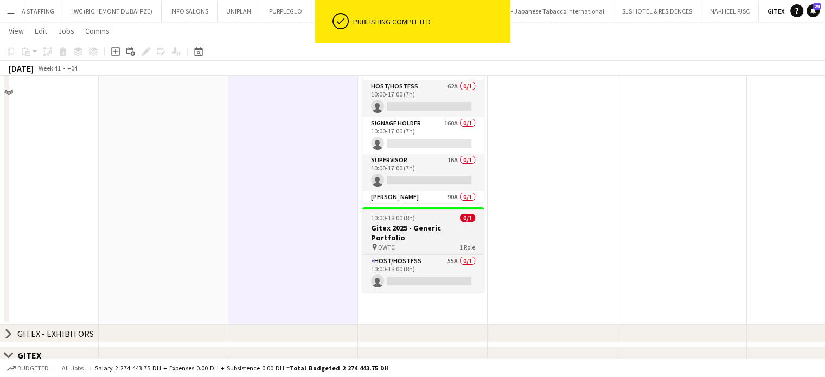
scroll to position [54, 0]
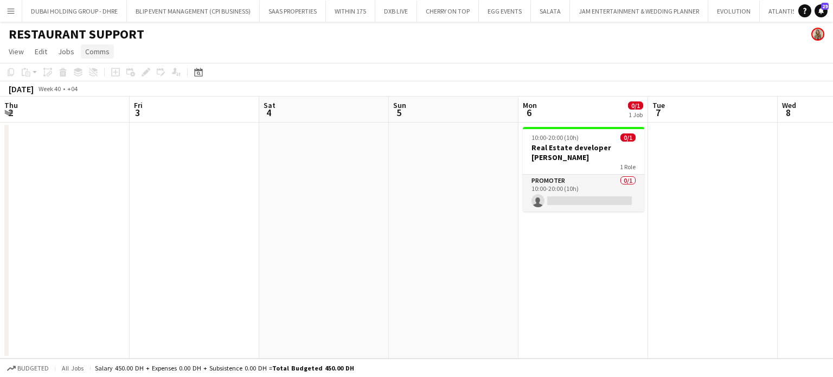
scroll to position [0, 446]
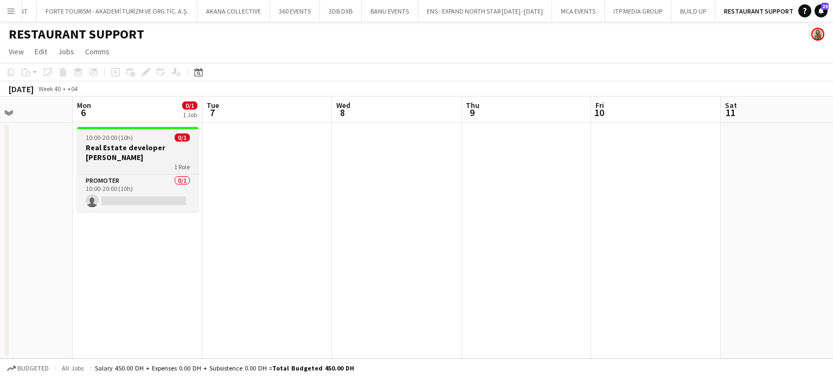
click at [122, 145] on h3 "Real Estate developer [PERSON_NAME]" at bounding box center [138, 153] width 122 height 20
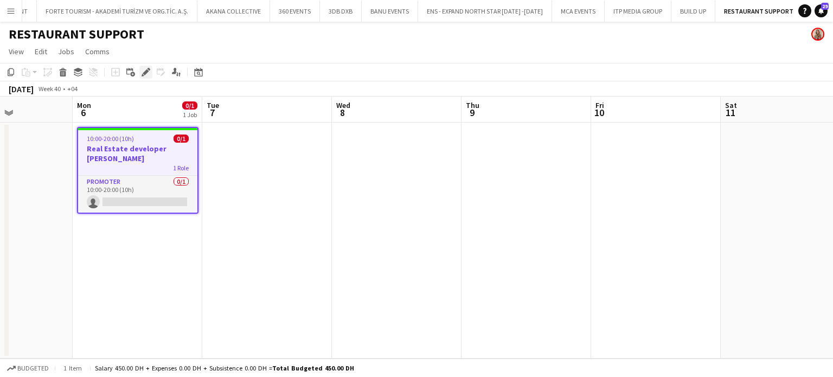
click at [144, 73] on icon at bounding box center [146, 72] width 6 height 6
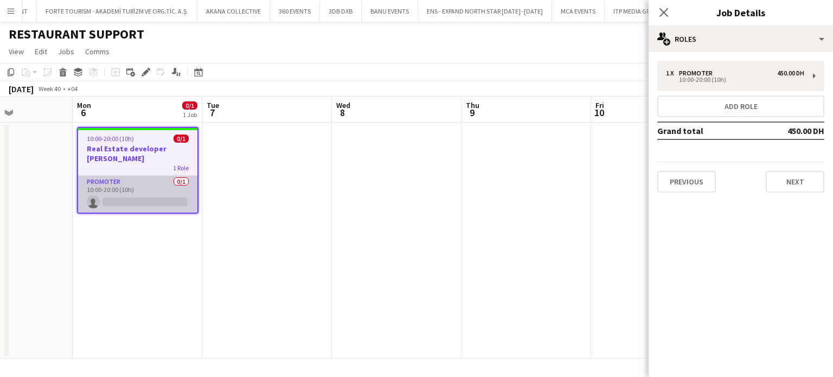
click at [122, 186] on app-card-role "Promoter 0/1 10:00-20:00 (10h) single-neutral-actions" at bounding box center [137, 194] width 119 height 37
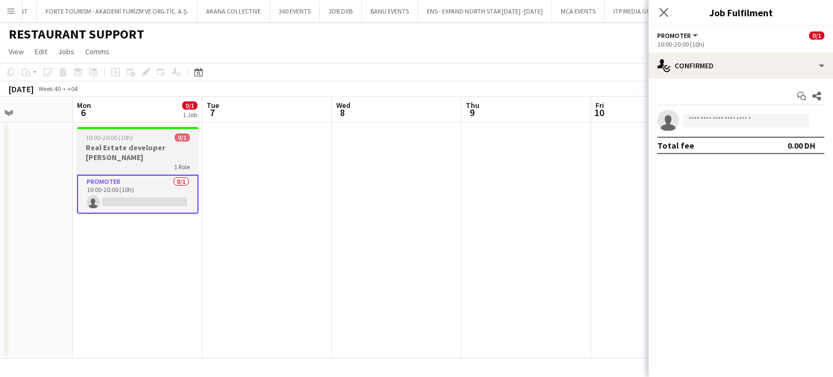
click at [110, 136] on span "10:00-20:00 (10h)" at bounding box center [109, 137] width 47 height 8
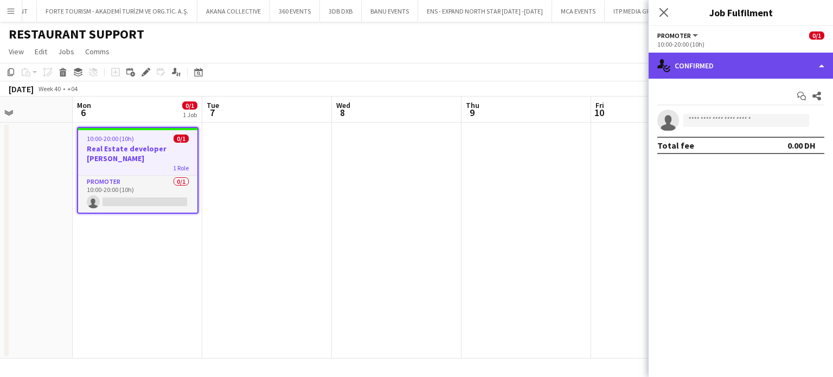
click at [811, 67] on div "single-neutral-actions-check-2 Confirmed" at bounding box center [741, 66] width 184 height 26
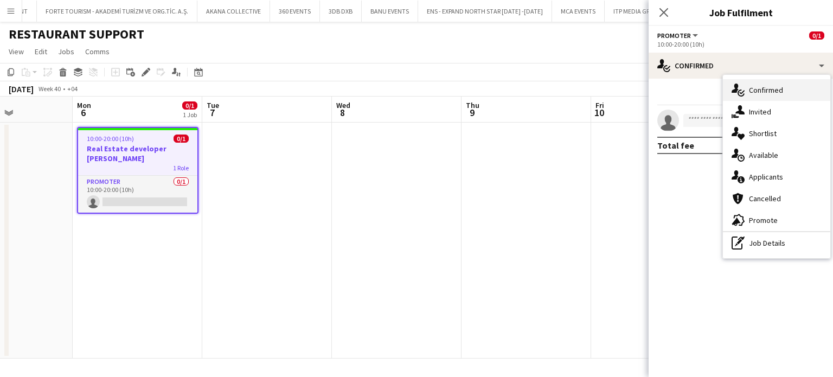
click at [769, 88] on span "Confirmed" at bounding box center [766, 90] width 34 height 10
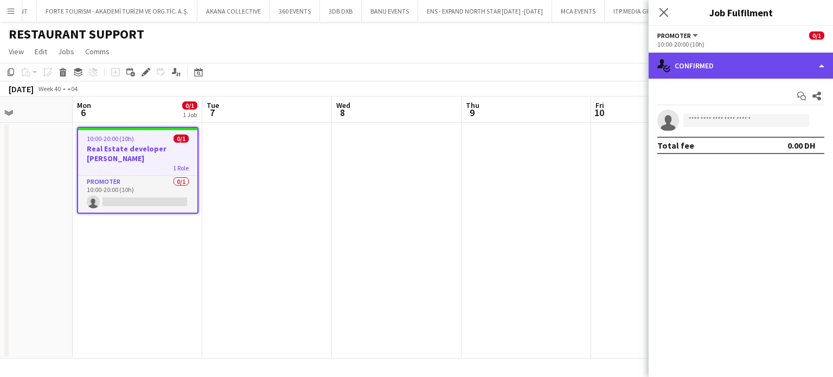
click at [794, 65] on div "single-neutral-actions-check-2 Confirmed" at bounding box center [741, 66] width 184 height 26
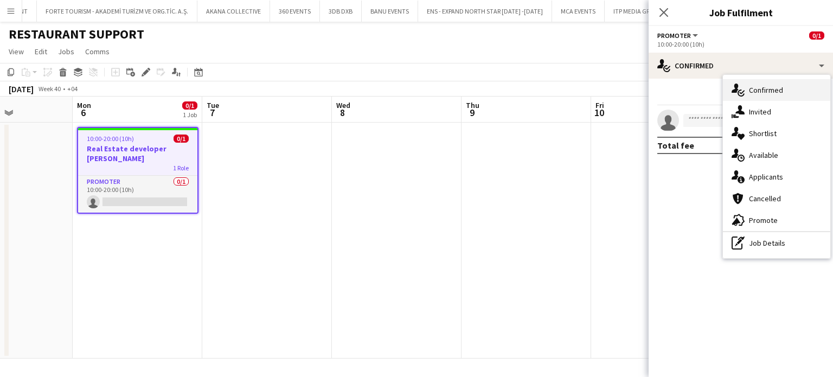
click at [782, 91] on span "Confirmed" at bounding box center [766, 90] width 34 height 10
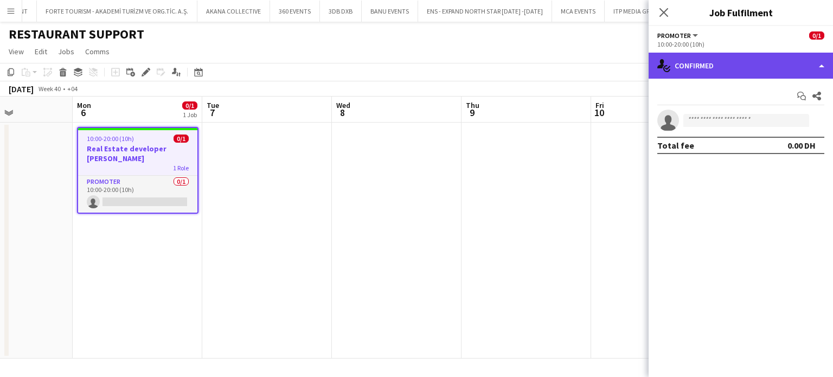
click at [812, 65] on div "single-neutral-actions-check-2 Confirmed" at bounding box center [741, 66] width 184 height 26
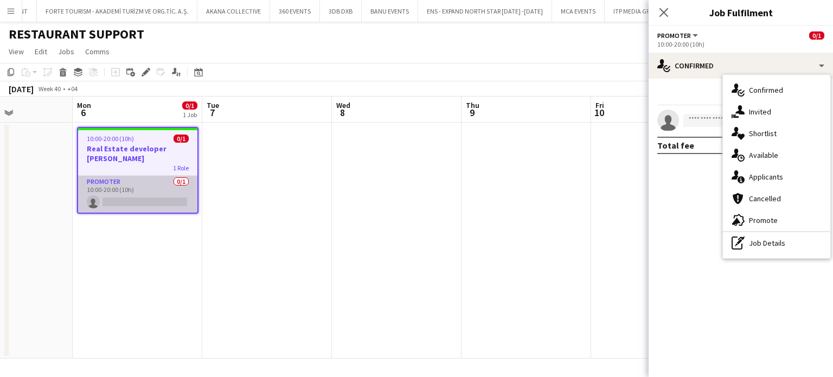
click at [159, 185] on app-card-role "Promoter 0/1 10:00-20:00 (10h) single-neutral-actions" at bounding box center [137, 194] width 119 height 37
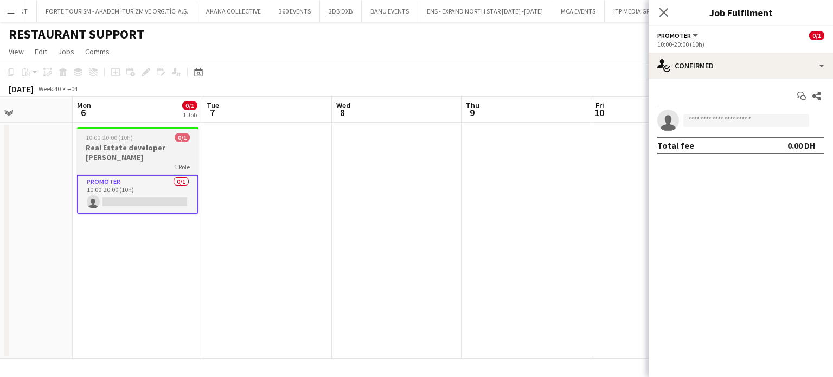
click at [141, 162] on div "1 Role" at bounding box center [138, 166] width 122 height 9
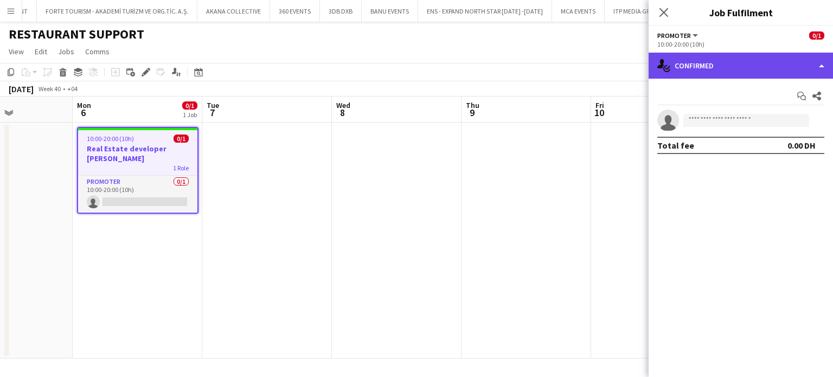
click at [827, 65] on div "single-neutral-actions-check-2 Confirmed" at bounding box center [741, 66] width 184 height 26
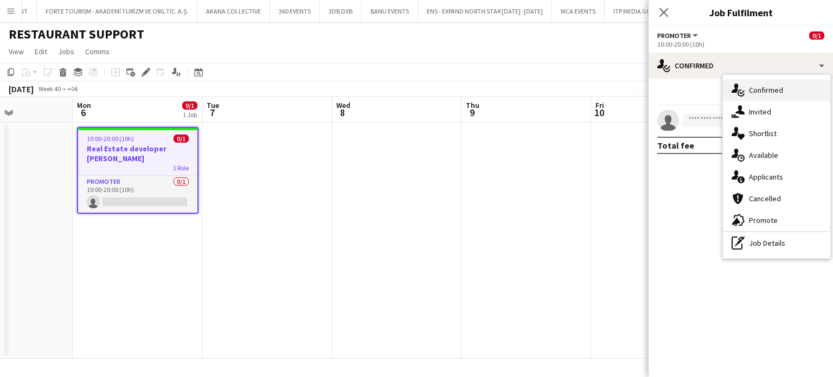
click at [759, 86] on span "Confirmed" at bounding box center [766, 90] width 34 height 10
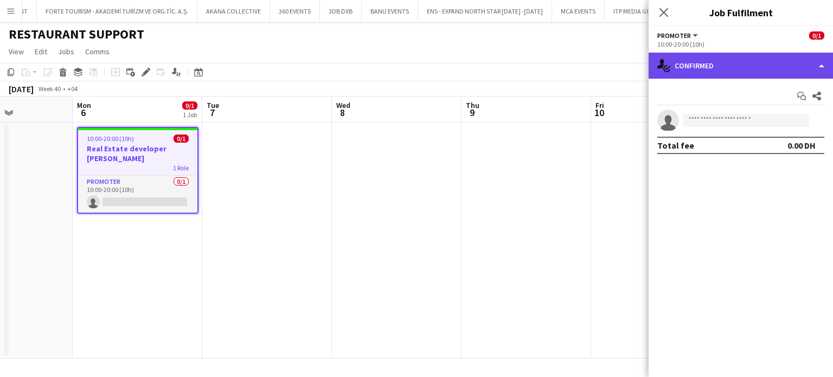
click at [820, 69] on div "single-neutral-actions-check-2 Confirmed" at bounding box center [741, 66] width 184 height 26
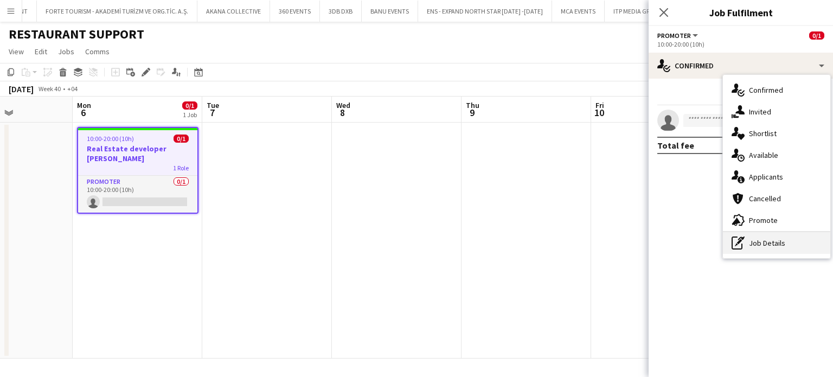
drag, startPoint x: 774, startPoint y: 248, endPoint x: 766, endPoint y: 227, distance: 22.0
click at [773, 248] on div "pen-write Job Details" at bounding box center [776, 243] width 107 height 22
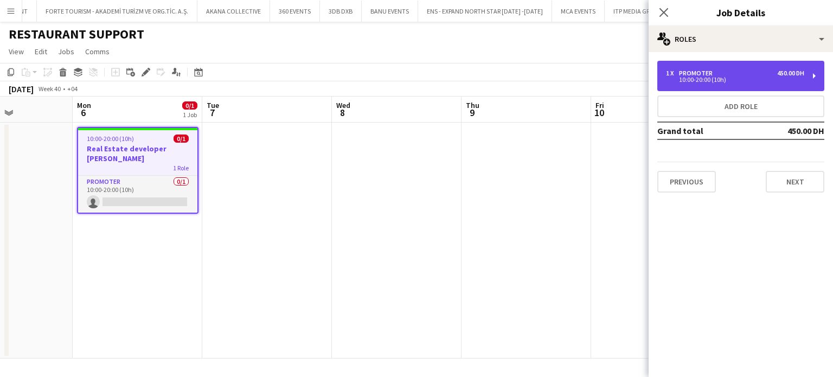
click at [736, 80] on div "10:00-20:00 (10h)" at bounding box center [735, 79] width 138 height 5
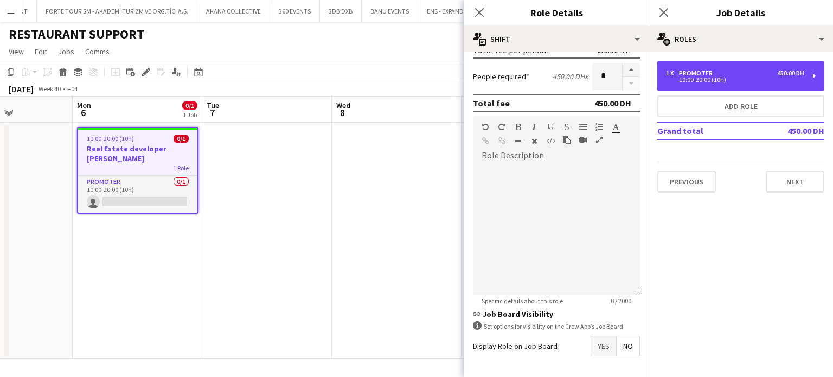
scroll to position [247, 0]
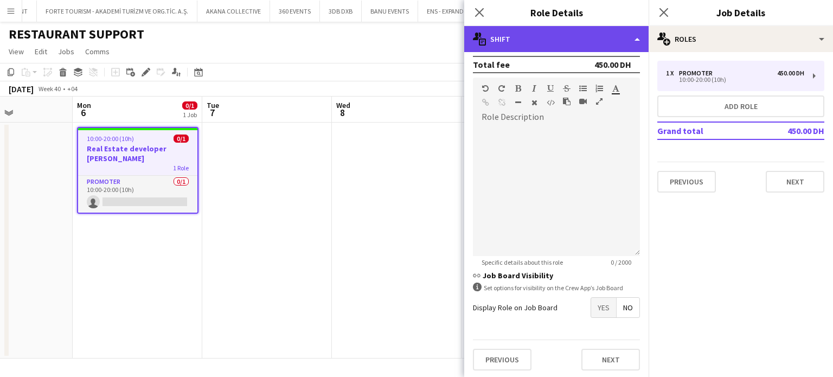
click at [602, 31] on div "multiple-actions-text Shift" at bounding box center [556, 39] width 184 height 26
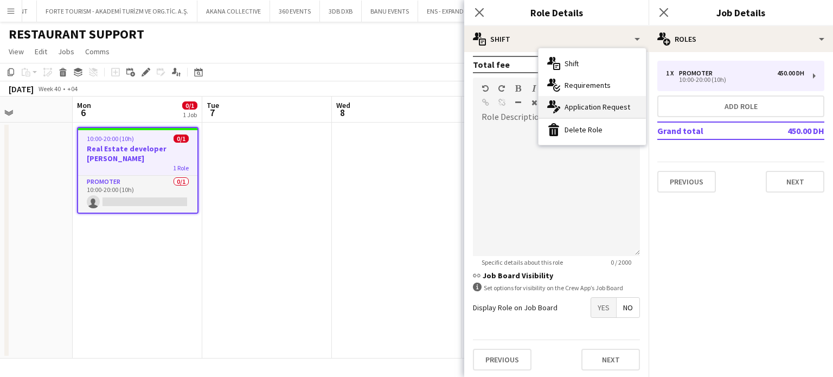
click at [589, 104] on span "Application Request" at bounding box center [598, 107] width 66 height 10
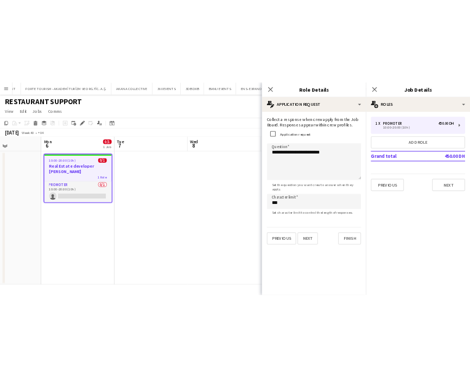
scroll to position [0, 0]
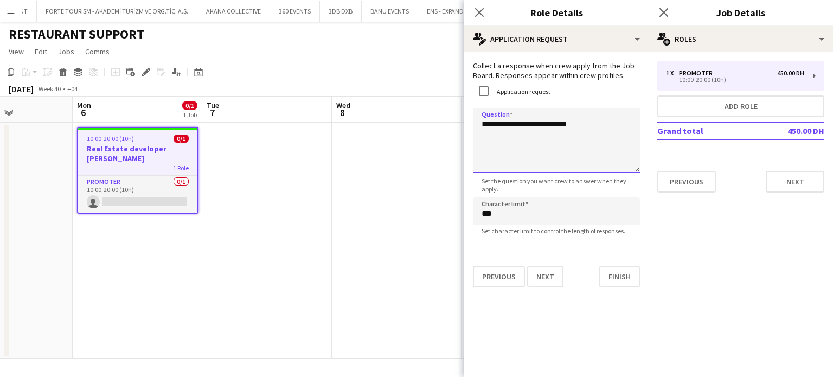
click at [478, 127] on textarea "**********" at bounding box center [556, 140] width 167 height 65
click at [596, 125] on textarea "**********" at bounding box center [556, 140] width 167 height 65
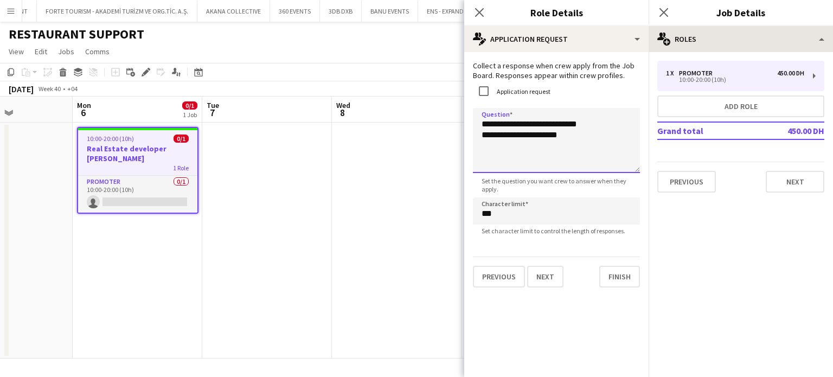
type textarea "**********"
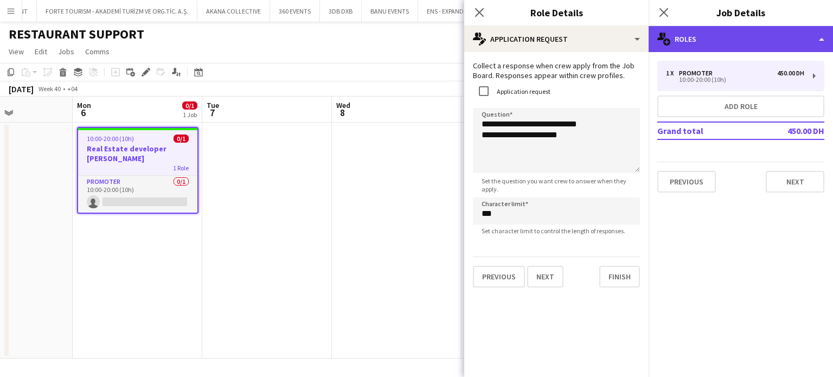
click at [824, 34] on div "multiple-users-add Roles" at bounding box center [741, 39] width 184 height 26
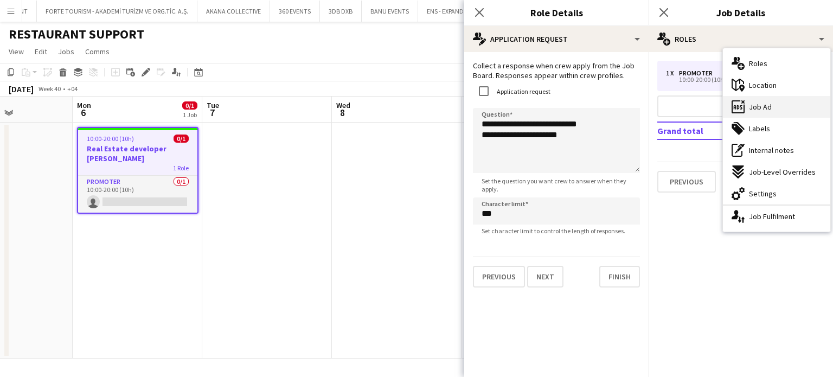
click at [768, 107] on span "Job Ad" at bounding box center [760, 107] width 23 height 10
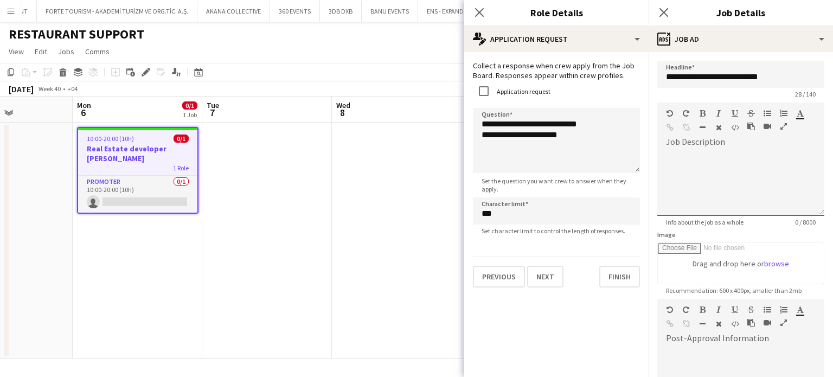
click at [785, 121] on div at bounding box center [780, 115] width 33 height 13
click at [781, 125] on icon "button" at bounding box center [784, 127] width 7 height 8
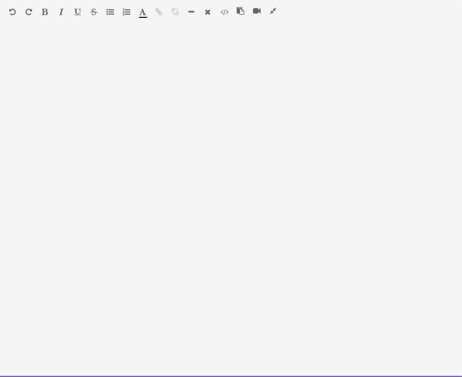
click at [180, 112] on div at bounding box center [231, 206] width 462 height 342
paste div
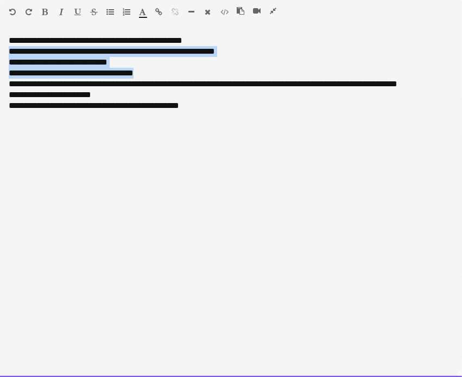
drag, startPoint x: 151, startPoint y: 73, endPoint x: 0, endPoint y: 54, distance: 152.6
click at [0, 54] on div "**********" at bounding box center [231, 206] width 462 height 342
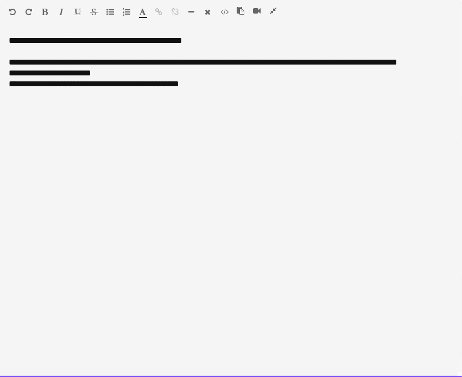
click at [10, 34] on div "**********" at bounding box center [231, 202] width 462 height 349
click at [7, 39] on div "**********" at bounding box center [231, 206] width 462 height 342
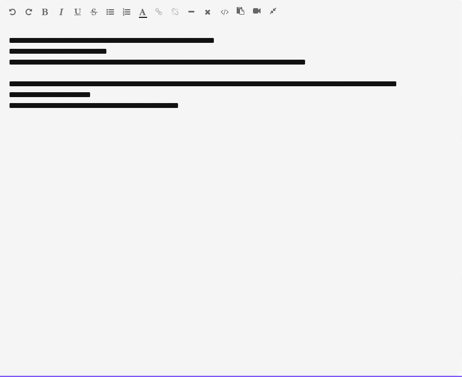
click at [44, 39] on div "**********" at bounding box center [231, 40] width 444 height 11
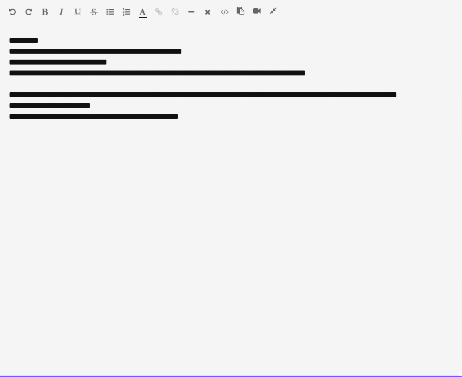
click at [215, 53] on div "**********" at bounding box center [231, 51] width 444 height 11
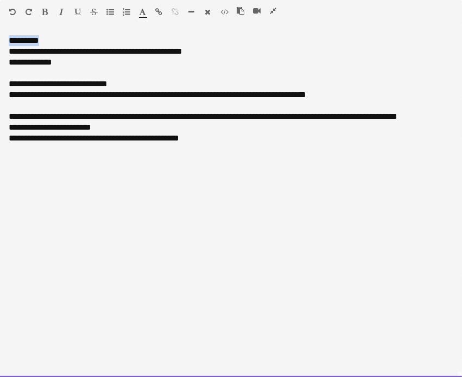
drag, startPoint x: 15, startPoint y: 40, endPoint x: -2, endPoint y: 41, distance: 17.4
click at [46, 9] on icon "button" at bounding box center [45, 12] width 6 height 8
click at [79, 82] on div "**********" at bounding box center [231, 84] width 444 height 11
drag, startPoint x: 55, startPoint y: 82, endPoint x: -2, endPoint y: 82, distance: 57.5
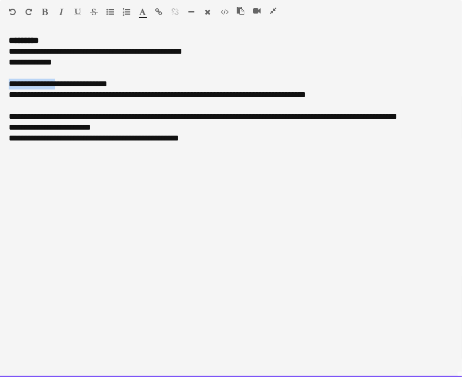
click at [45, 14] on icon "button" at bounding box center [45, 12] width 6 height 8
click at [90, 149] on div at bounding box center [231, 149] width 444 height 11
click at [61, 86] on div "**********" at bounding box center [231, 84] width 444 height 11
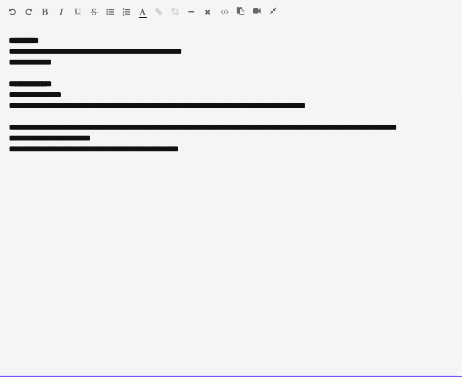
click at [147, 104] on div "**********" at bounding box center [231, 105] width 444 height 11
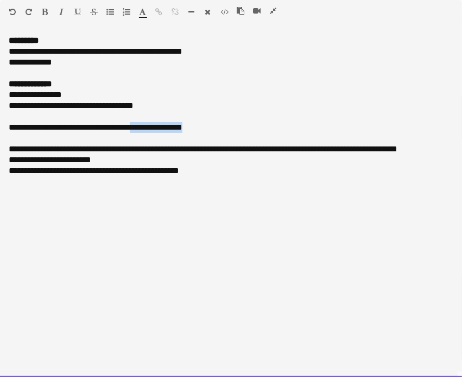
drag, startPoint x: 199, startPoint y: 125, endPoint x: 141, endPoint y: 125, distance: 57.5
click at [141, 125] on div "**********" at bounding box center [231, 127] width 444 height 11
drag, startPoint x: 43, startPoint y: 127, endPoint x: 4, endPoint y: 131, distance: 39.3
click at [4, 131] on div "**********" at bounding box center [231, 206] width 462 height 342
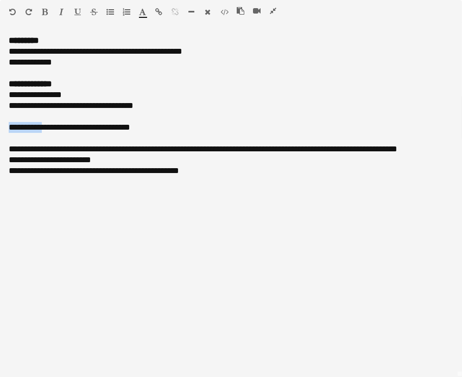
click at [48, 14] on button "button" at bounding box center [45, 12] width 8 height 9
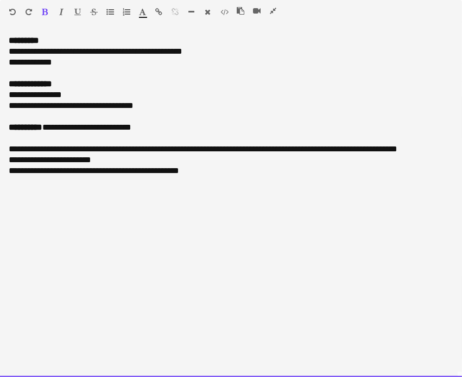
click at [23, 142] on div at bounding box center [231, 138] width 444 height 11
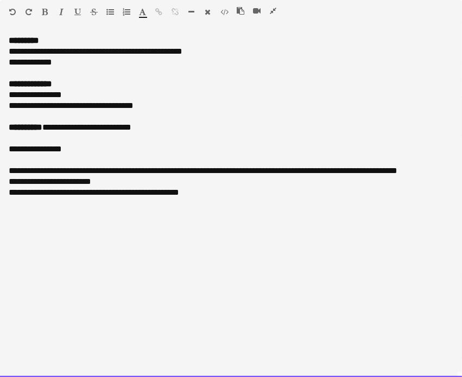
click at [12, 150] on div "**********" at bounding box center [231, 149] width 444 height 11
click at [13, 105] on span "**********" at bounding box center [71, 105] width 125 height 8
click at [101, 107] on span "**********" at bounding box center [104, 105] width 190 height 8
drag, startPoint x: 85, startPoint y: 150, endPoint x: 9, endPoint y: 150, distance: 76.0
click at [9, 150] on div "**********" at bounding box center [231, 149] width 444 height 11
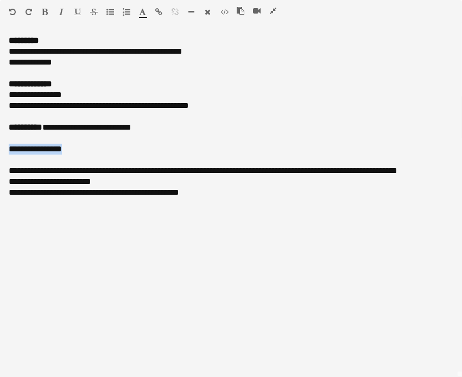
click at [43, 10] on icon "button" at bounding box center [45, 12] width 6 height 8
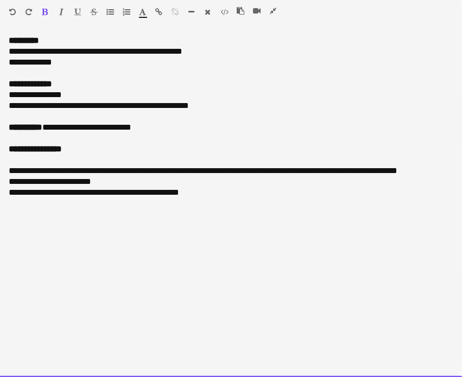
click at [113, 156] on div at bounding box center [231, 160] width 444 height 11
click at [119, 170] on div "**********" at bounding box center [231, 170] width 444 height 11
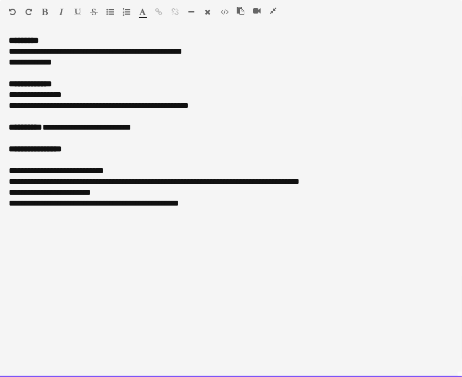
click at [193, 179] on div "**********" at bounding box center [231, 181] width 444 height 11
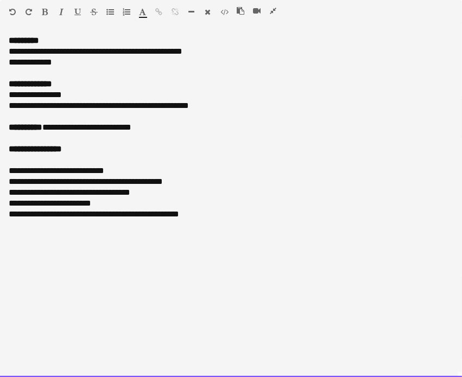
click at [185, 180] on div "**********" at bounding box center [231, 181] width 444 height 11
click at [7, 205] on div "**********" at bounding box center [231, 206] width 462 height 342
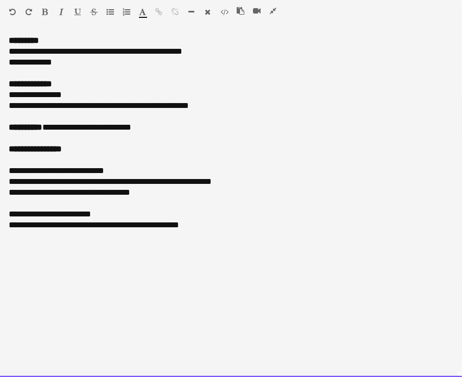
click at [64, 212] on div "**********" at bounding box center [231, 214] width 444 height 11
click at [98, 210] on div "**********" at bounding box center [231, 214] width 444 height 11
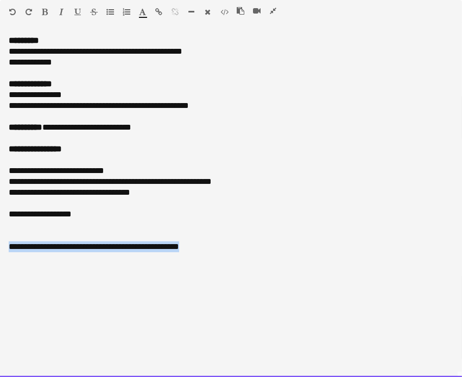
drag, startPoint x: 216, startPoint y: 247, endPoint x: -2, endPoint y: 245, distance: 218.7
click at [47, 10] on icon "button" at bounding box center [45, 12] width 6 height 8
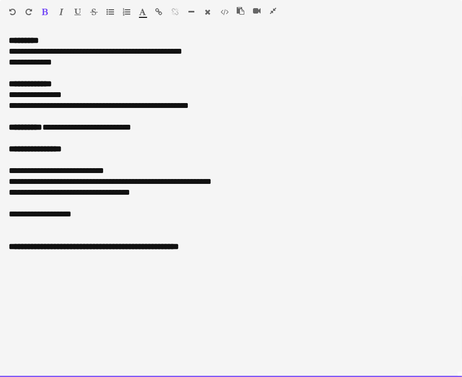
click at [113, 195] on div "**********" at bounding box center [231, 192] width 444 height 11
click at [49, 212] on div "**********" at bounding box center [231, 214] width 444 height 11
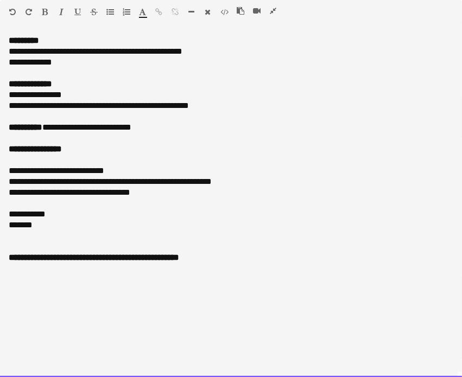
click at [17, 240] on div at bounding box center [231, 236] width 444 height 11
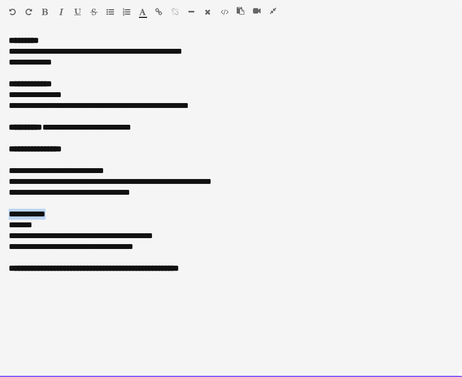
drag, startPoint x: 60, startPoint y: 216, endPoint x: -2, endPoint y: 214, distance: 62.4
click at [42, 8] on icon "button" at bounding box center [45, 12] width 6 height 8
click at [37, 251] on div "**********" at bounding box center [231, 246] width 444 height 11
drag, startPoint x: 46, startPoint y: 224, endPoint x: -2, endPoint y: 227, distance: 47.9
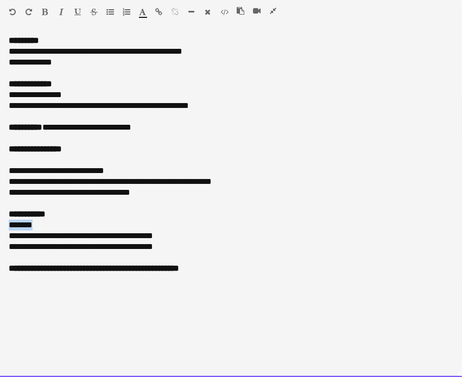
click at [47, 12] on icon "button" at bounding box center [45, 12] width 6 height 8
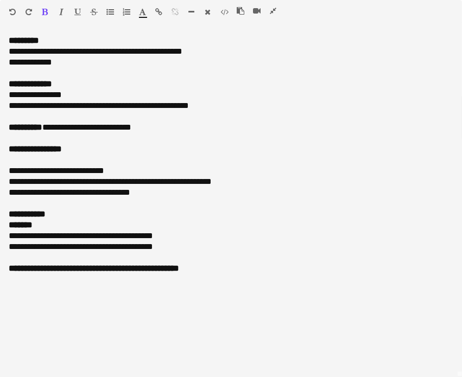
click at [145, 10] on icon "button" at bounding box center [142, 12] width 7 height 8
type input "*******"
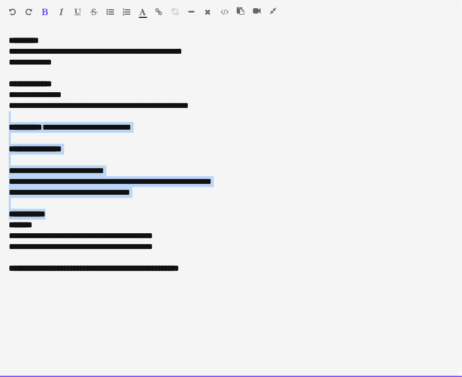
click at [343, 107] on div "**********" at bounding box center [231, 105] width 444 height 11
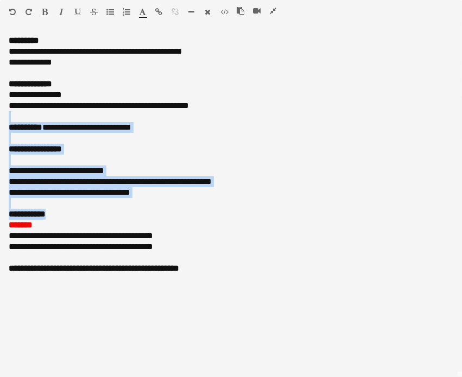
click at [273, 11] on icon "button" at bounding box center [273, 11] width 7 height 8
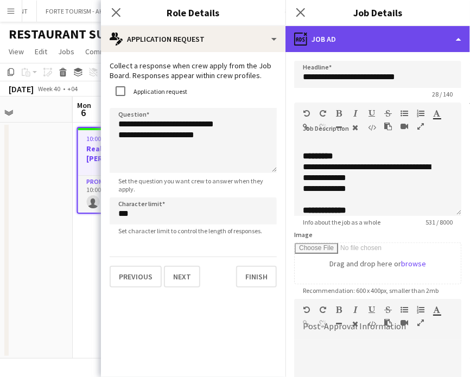
click at [456, 30] on div "ads-window Job Ad" at bounding box center [377, 39] width 184 height 26
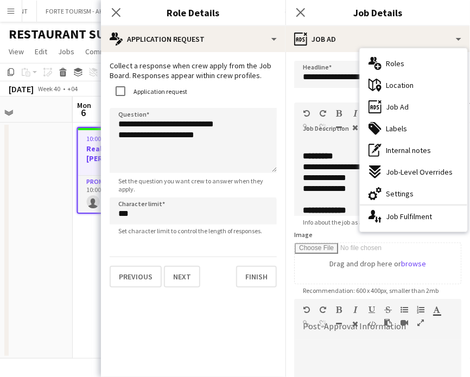
click at [76, 264] on app-date-cell "10:00-20:00 (10h) 0/1 Real Estate developer Booth 1 Role Promoter 0/1 10:00-20:…" at bounding box center [138, 241] width 130 height 236
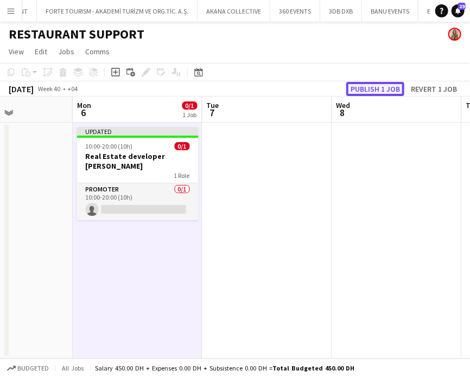
click at [362, 90] on button "Publish 1 job" at bounding box center [375, 89] width 58 height 14
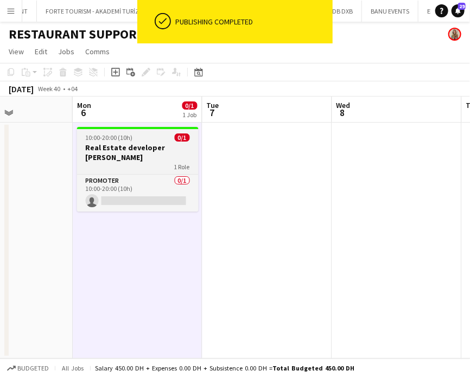
click at [135, 146] on h3 "Real Estate developer [PERSON_NAME]" at bounding box center [138, 153] width 122 height 20
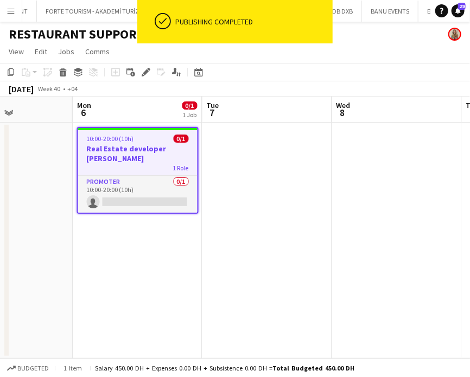
drag, startPoint x: 149, startPoint y: 71, endPoint x: 189, endPoint y: 80, distance: 40.8
click at [149, 71] on icon "Edit" at bounding box center [146, 72] width 9 height 9
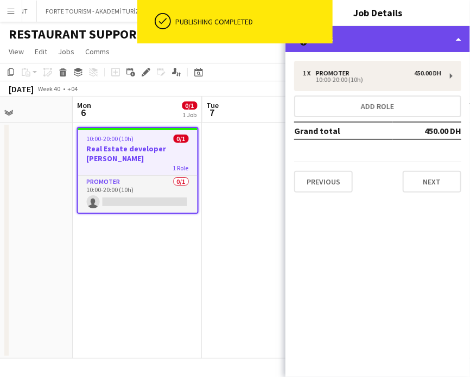
click at [426, 39] on div "multiple-users-add Roles" at bounding box center [377, 39] width 184 height 26
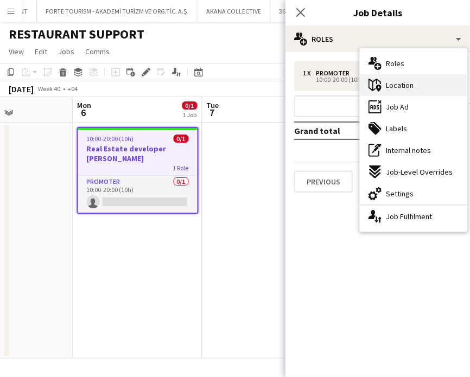
click at [425, 86] on div "maps-pin-1 Location" at bounding box center [413, 85] width 107 height 22
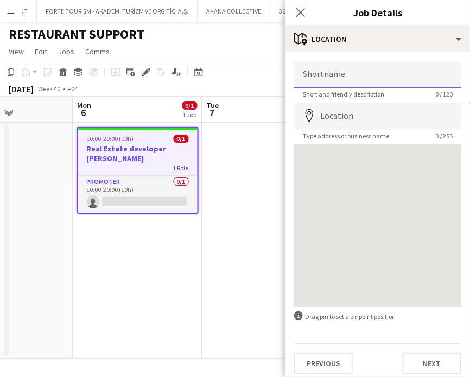
click at [366, 76] on input "Shortname" at bounding box center [377, 74] width 167 height 27
type input "**********"
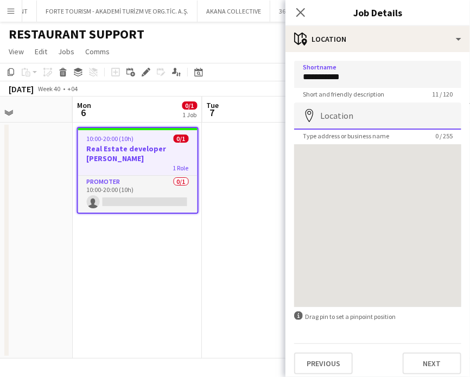
click at [359, 114] on input "Location" at bounding box center [377, 116] width 167 height 27
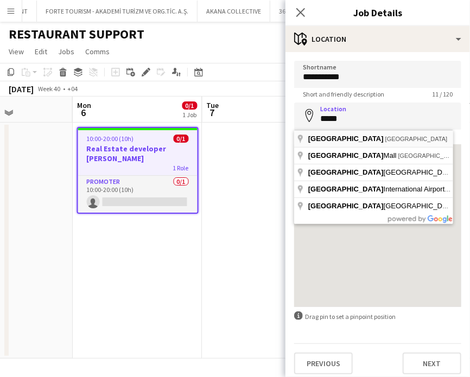
type input "**********"
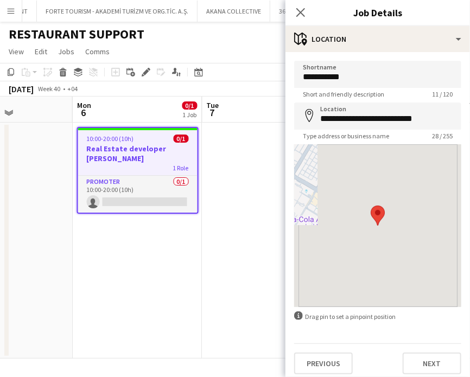
click at [250, 251] on app-date-cell at bounding box center [267, 241] width 130 height 236
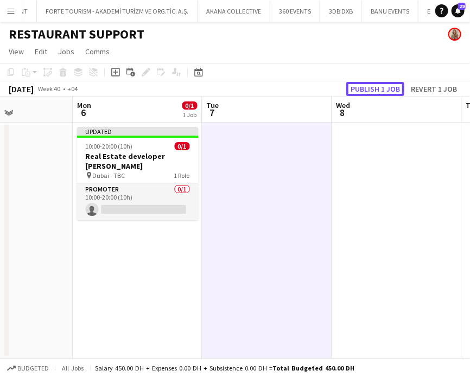
click at [379, 89] on button "Publish 1 job" at bounding box center [375, 89] width 58 height 14
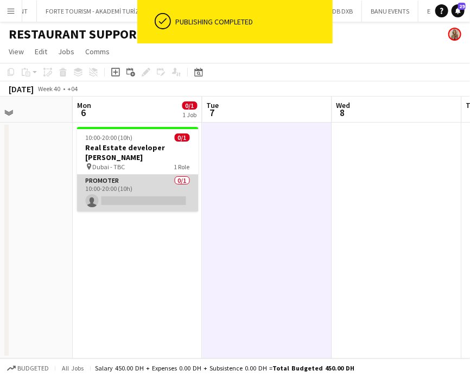
click at [143, 189] on app-card-role "Promoter 0/1 10:00-20:00 (10h) single-neutral-actions" at bounding box center [138, 193] width 122 height 37
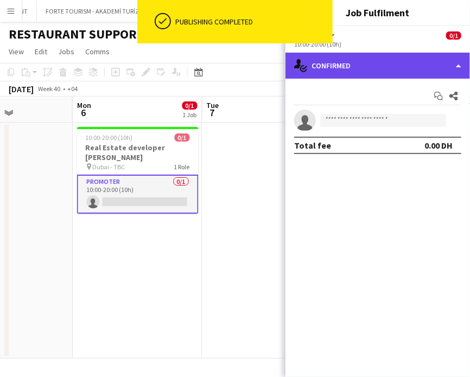
click at [432, 60] on div "single-neutral-actions-check-2 Confirmed" at bounding box center [377, 66] width 184 height 26
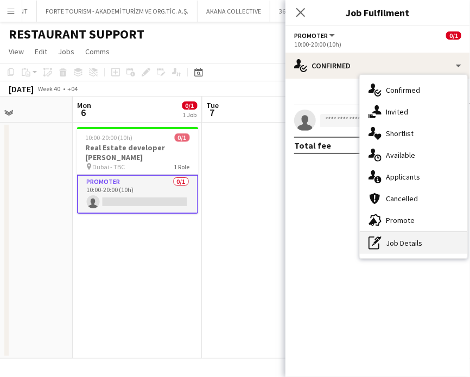
click at [414, 250] on div "pen-write Job Details" at bounding box center [413, 243] width 107 height 22
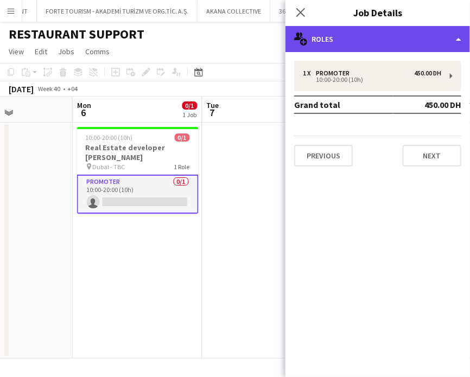
click at [437, 31] on div "multiple-users-add Roles" at bounding box center [377, 39] width 184 height 26
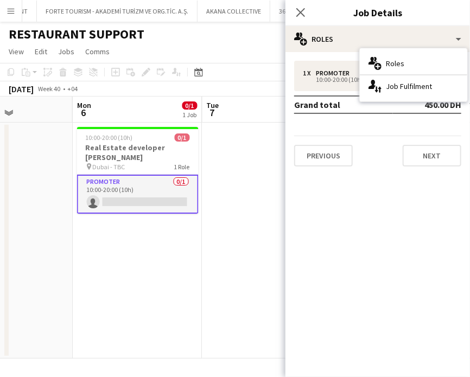
click at [205, 256] on app-date-cell at bounding box center [267, 241] width 130 height 236
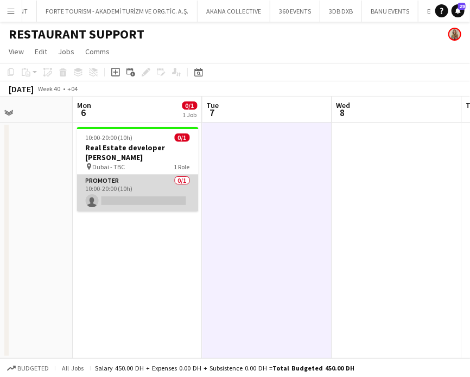
click at [150, 182] on app-card-role "Promoter 0/1 10:00-20:00 (10h) single-neutral-actions" at bounding box center [138, 193] width 122 height 37
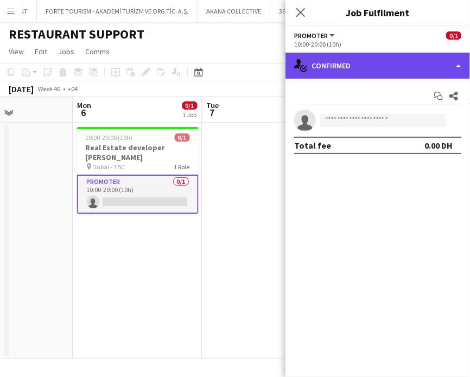
click at [442, 58] on div "single-neutral-actions-check-2 Confirmed" at bounding box center [377, 66] width 184 height 26
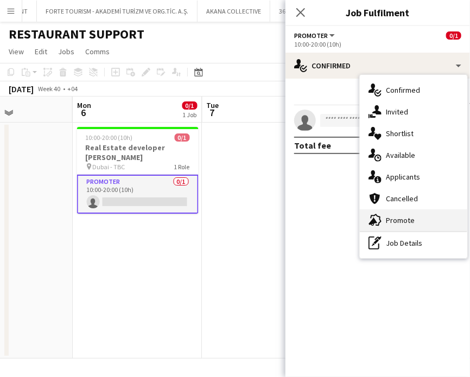
click at [417, 218] on div "advertising-megaphone Promote" at bounding box center [413, 220] width 107 height 22
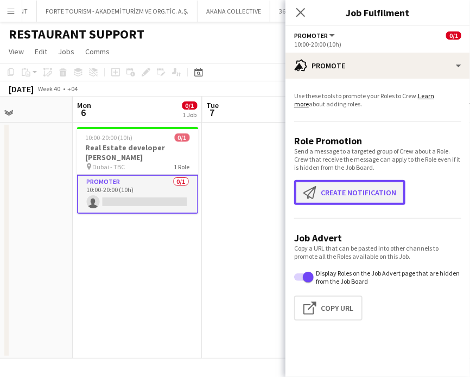
click at [343, 199] on button "Create notification Create notification" at bounding box center [349, 192] width 111 height 25
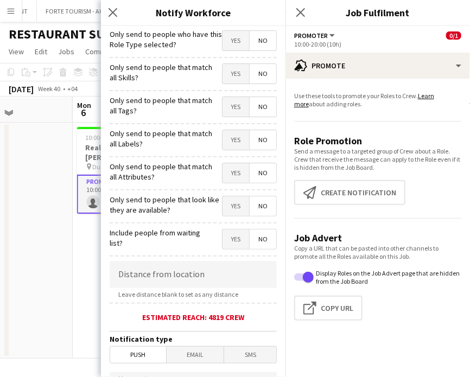
click at [226, 69] on span "Yes" at bounding box center [235, 74] width 27 height 20
click at [227, 105] on span "Yes" at bounding box center [235, 107] width 27 height 20
click at [225, 145] on span "Yes" at bounding box center [235, 140] width 27 height 20
drag, startPoint x: 224, startPoint y: 173, endPoint x: 225, endPoint y: 194, distance: 21.2
click at [224, 173] on span "Yes" at bounding box center [235, 173] width 27 height 20
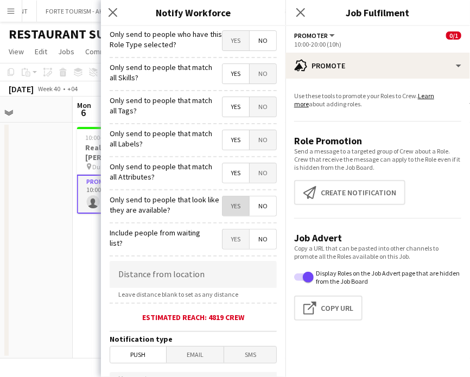
click at [225, 206] on span "Yes" at bounding box center [235, 206] width 27 height 20
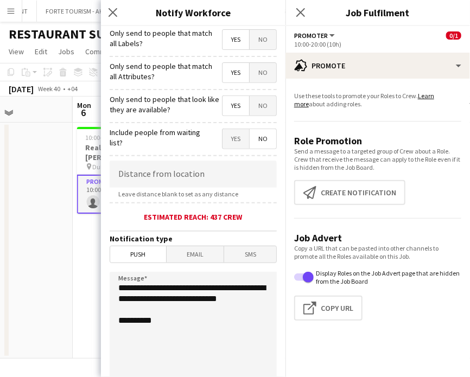
scroll to position [217, 0]
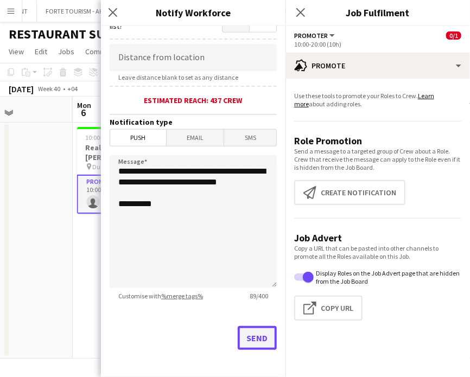
click at [245, 335] on button "Send" at bounding box center [257, 338] width 39 height 24
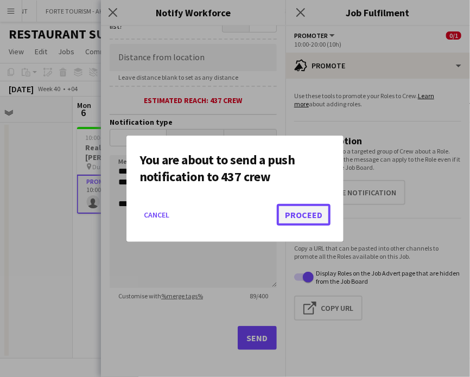
click at [303, 213] on button "Proceed" at bounding box center [304, 215] width 54 height 22
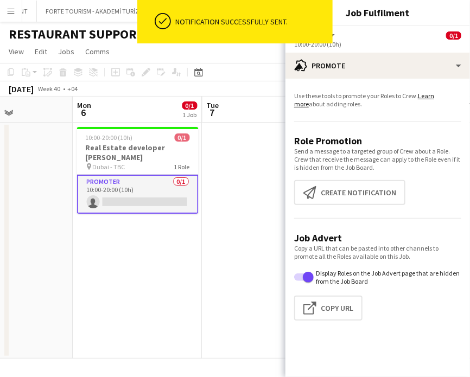
click at [151, 189] on app-card-role "Promoter 0/1 10:00-20:00 (10h) single-neutral-actions" at bounding box center [138, 194] width 122 height 39
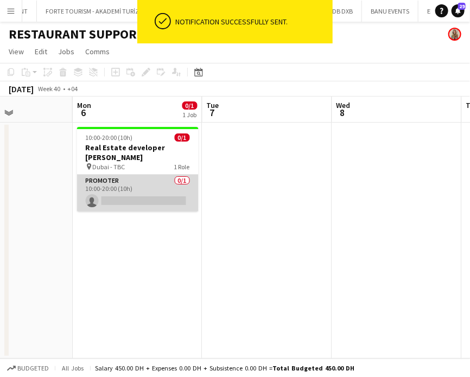
click at [176, 177] on app-card-role "Promoter 0/1 10:00-20:00 (10h) single-neutral-actions" at bounding box center [138, 193] width 122 height 37
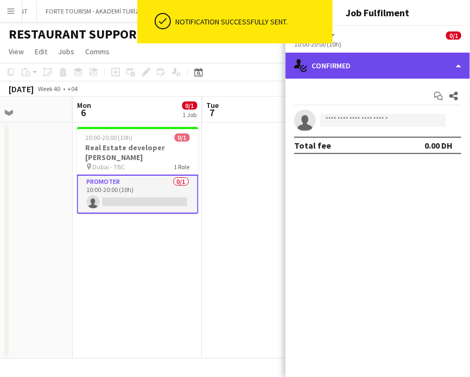
click at [438, 59] on div "single-neutral-actions-check-2 Confirmed" at bounding box center [377, 66] width 184 height 26
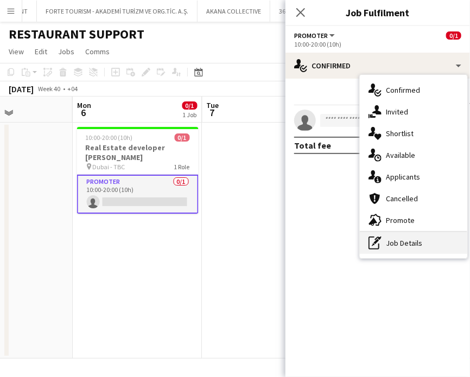
click at [403, 251] on div "pen-write Job Details" at bounding box center [413, 243] width 107 height 22
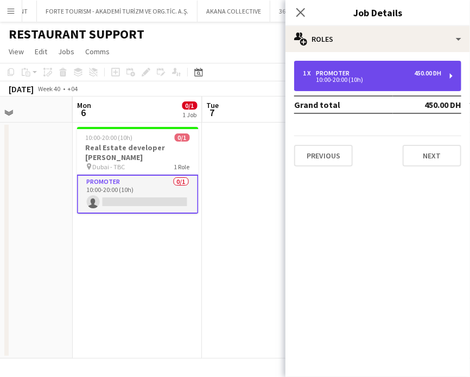
click at [341, 62] on div "1 x Promoter 450.00 DH 10:00-20:00 (10h)" at bounding box center [377, 76] width 167 height 30
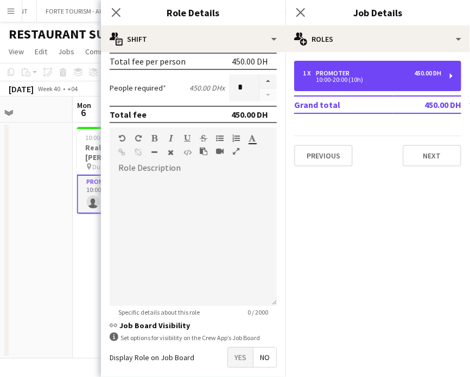
scroll to position [247, 0]
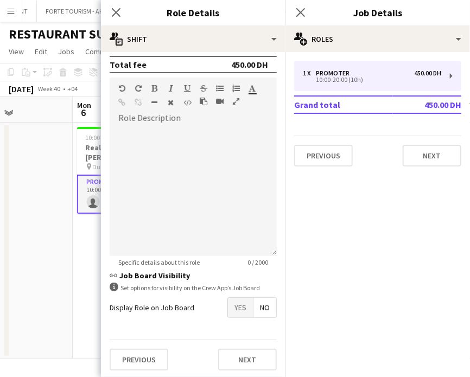
click at [230, 317] on form "link Role Type ******** Start Time ***** End Time ***** (10h) Fee Type Fixed **…" at bounding box center [193, 96] width 184 height 565
click at [230, 308] on span "Yes" at bounding box center [240, 308] width 25 height 20
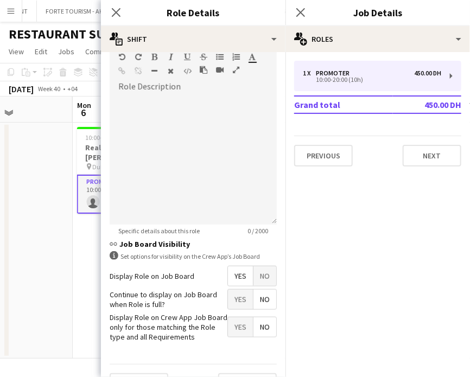
scroll to position [302, 0]
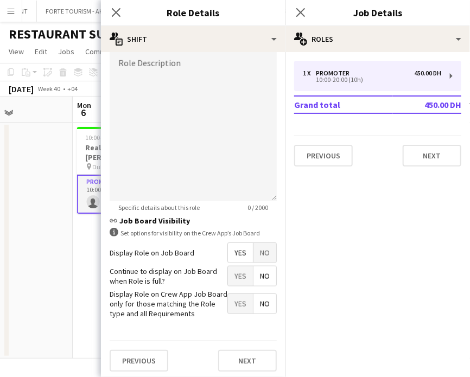
click at [228, 302] on span "Yes" at bounding box center [240, 304] width 25 height 20
click at [40, 294] on app-date-cell at bounding box center [8, 241] width 130 height 236
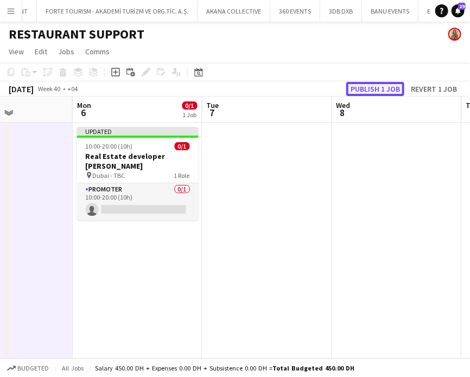
click at [361, 91] on button "Publish 1 job" at bounding box center [375, 89] width 58 height 14
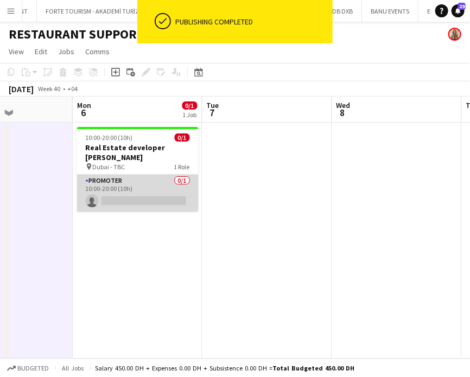
click at [132, 180] on app-card-role "Promoter 0/1 10:00-20:00 (10h) single-neutral-actions" at bounding box center [138, 193] width 122 height 37
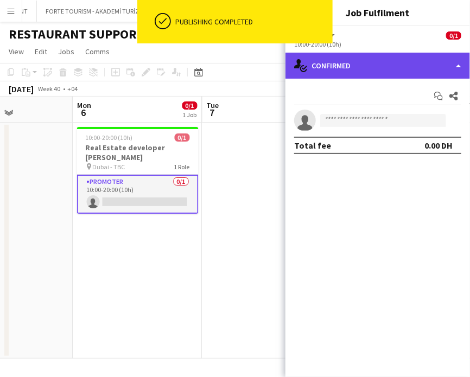
click at [455, 60] on div "single-neutral-actions-check-2 Confirmed" at bounding box center [377, 66] width 184 height 26
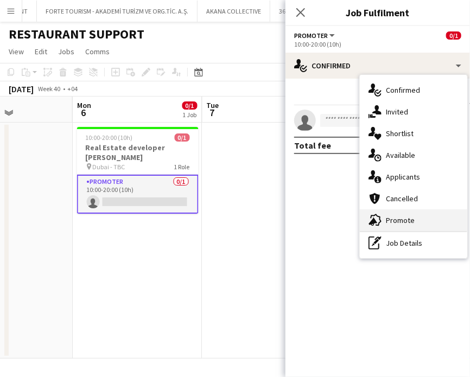
click at [401, 221] on span "Promote" at bounding box center [400, 220] width 29 height 10
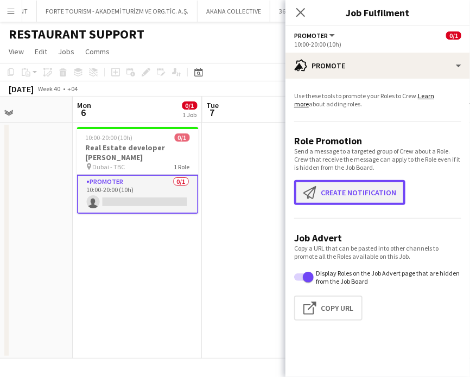
drag, startPoint x: 345, startPoint y: 192, endPoint x: 308, endPoint y: 130, distance: 71.6
click at [345, 192] on button "Create notification Create notification" at bounding box center [349, 192] width 111 height 25
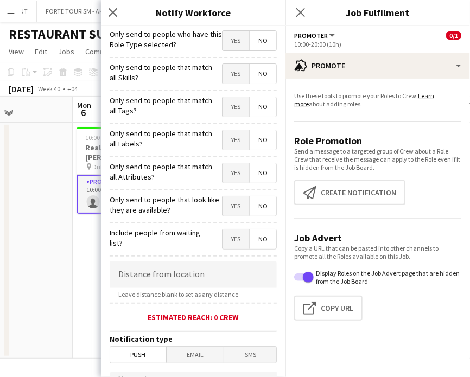
click at [228, 65] on span "Yes" at bounding box center [235, 74] width 27 height 20
click at [224, 98] on span "Yes" at bounding box center [235, 107] width 27 height 20
click at [224, 141] on span "Yes" at bounding box center [235, 140] width 27 height 20
click at [225, 168] on span "Yes" at bounding box center [235, 173] width 27 height 20
drag, startPoint x: 226, startPoint y: 199, endPoint x: 199, endPoint y: 275, distance: 80.3
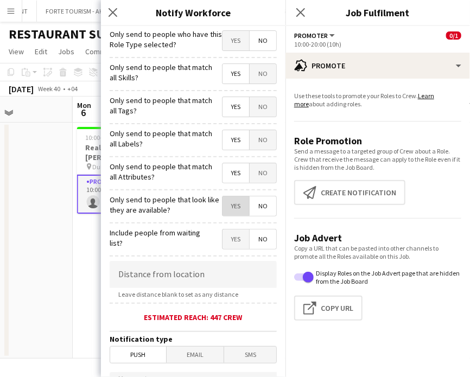
click at [226, 199] on span "Yes" at bounding box center [235, 206] width 27 height 20
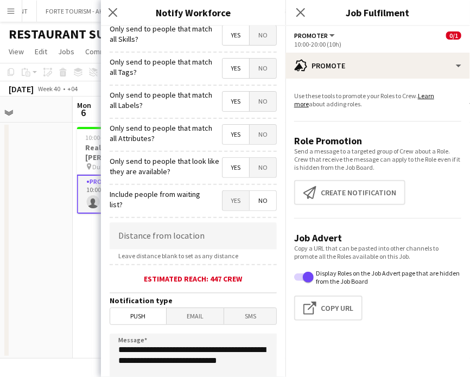
scroll to position [54, 0]
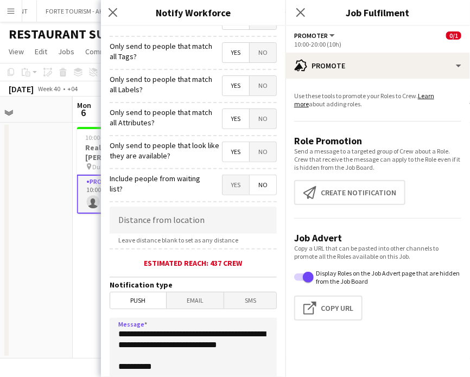
click at [111, 331] on textarea "**********" at bounding box center [193, 384] width 167 height 133
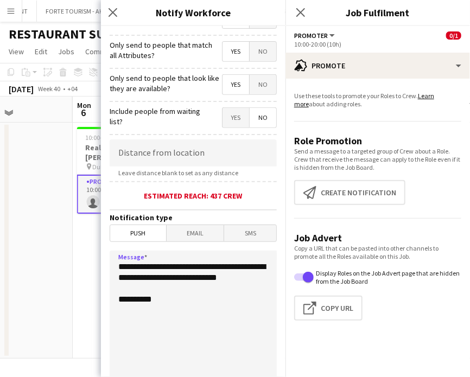
scroll to position [163, 0]
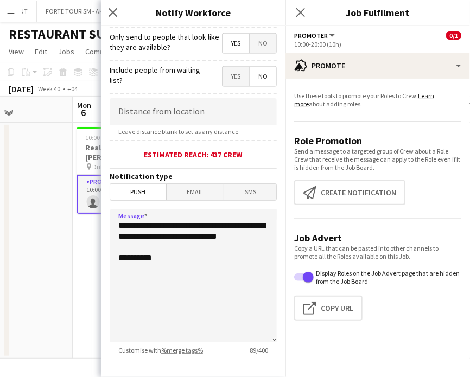
click at [192, 192] on span "Email" at bounding box center [196, 192] width 58 height 16
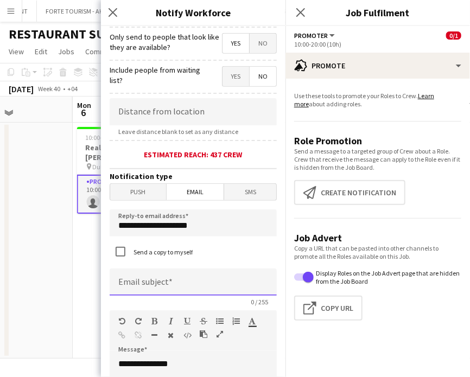
click at [163, 269] on input at bounding box center [193, 282] width 167 height 27
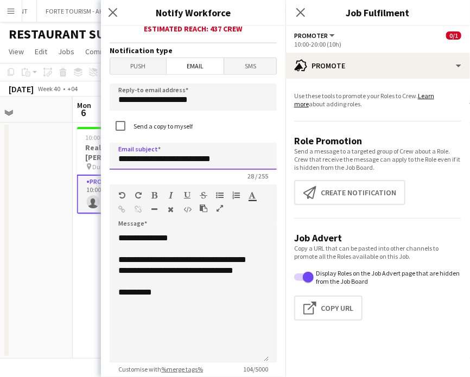
scroll to position [380, 0]
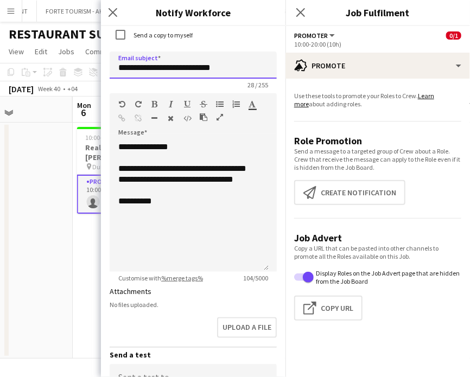
type input "**********"
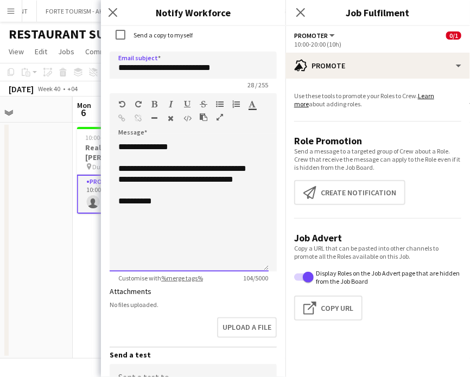
click at [145, 203] on div "**********" at bounding box center [189, 207] width 159 height 130
click at [151, 243] on div "**********" at bounding box center [189, 207] width 159 height 130
click at [174, 219] on div "**********" at bounding box center [189, 207] width 159 height 130
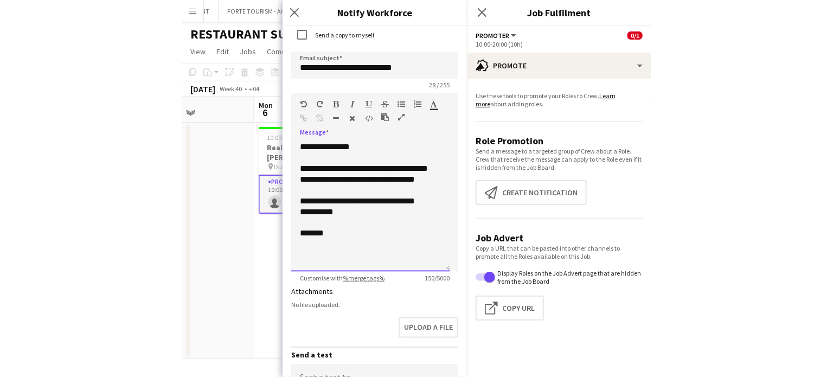
scroll to position [515, 0]
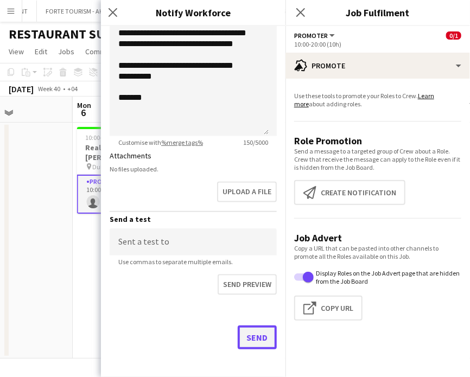
click at [245, 340] on button "Send" at bounding box center [257, 338] width 39 height 24
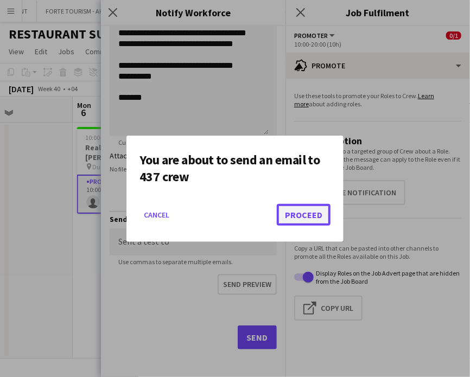
click at [299, 214] on button "Proceed" at bounding box center [304, 215] width 54 height 22
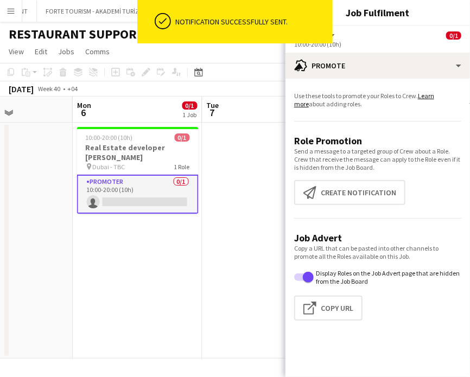
click at [162, 253] on app-date-cell "10:00-20:00 (10h) 0/1 Real Estate developer [PERSON_NAME] pin Dubai - TBC 1 Rol…" at bounding box center [138, 241] width 130 height 236
